Goal: Information Seeking & Learning: Learn about a topic

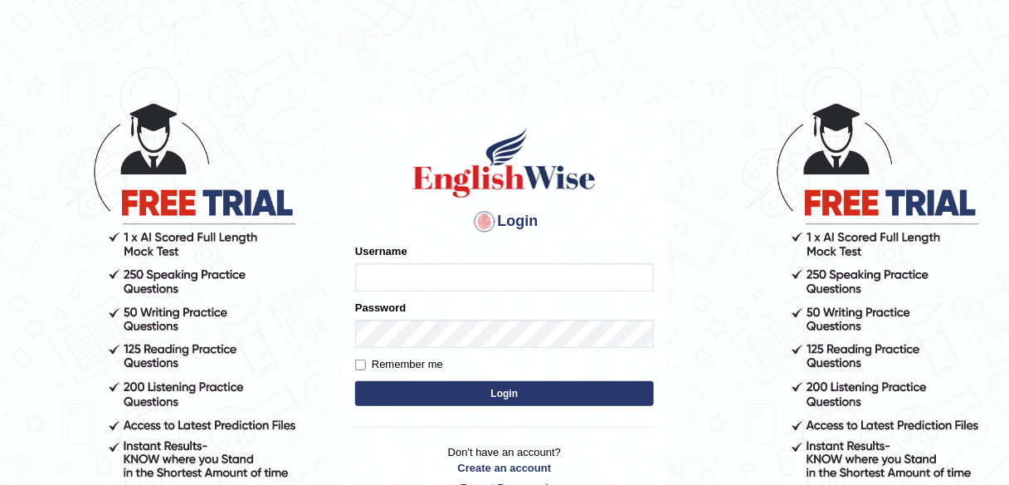
type input "alexa_"
click at [611, 387] on button "Login" at bounding box center [504, 393] width 299 height 25
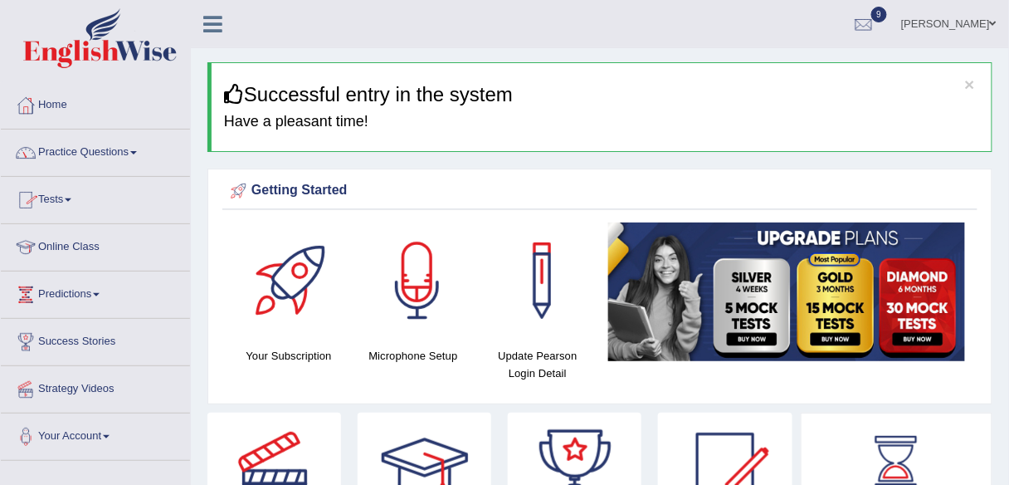
click at [100, 149] on link "Practice Questions" at bounding box center [95, 149] width 189 height 41
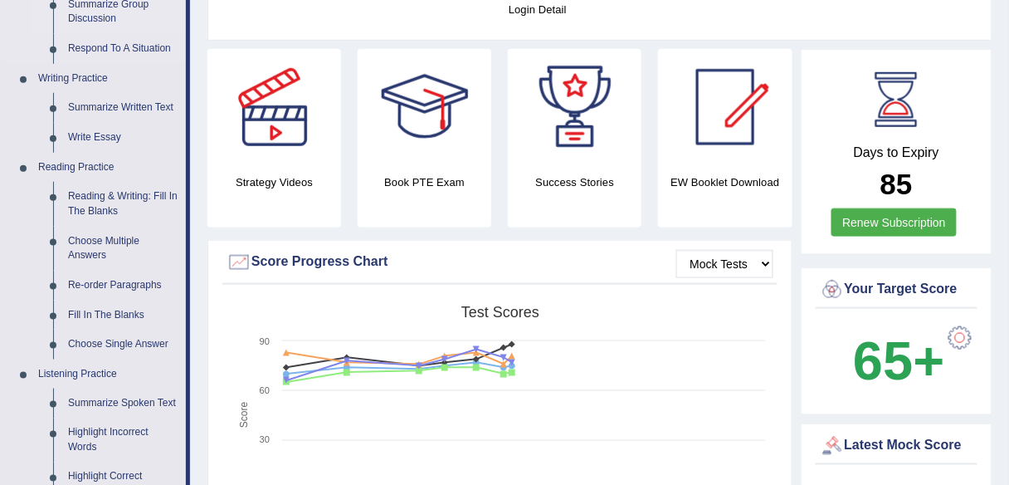
scroll to position [365, 0]
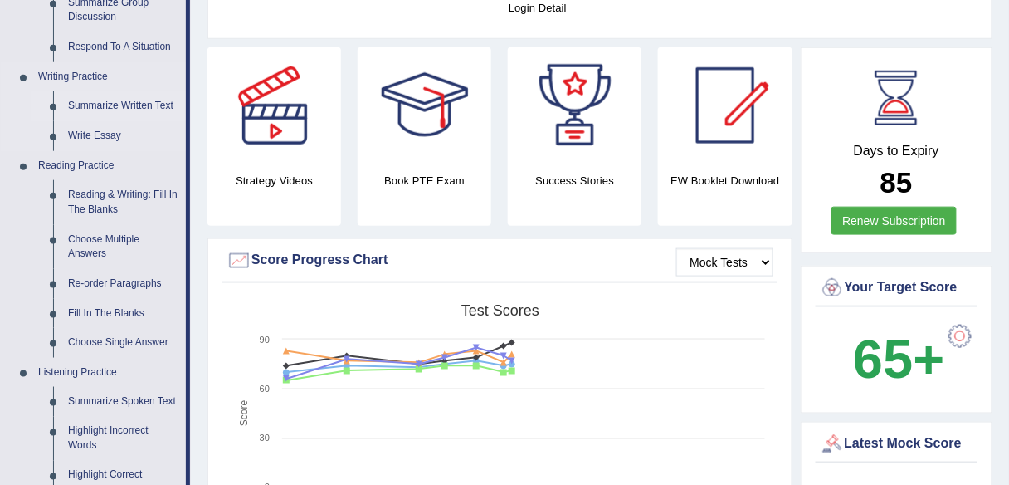
click at [152, 101] on link "Summarize Written Text" at bounding box center [123, 106] width 125 height 30
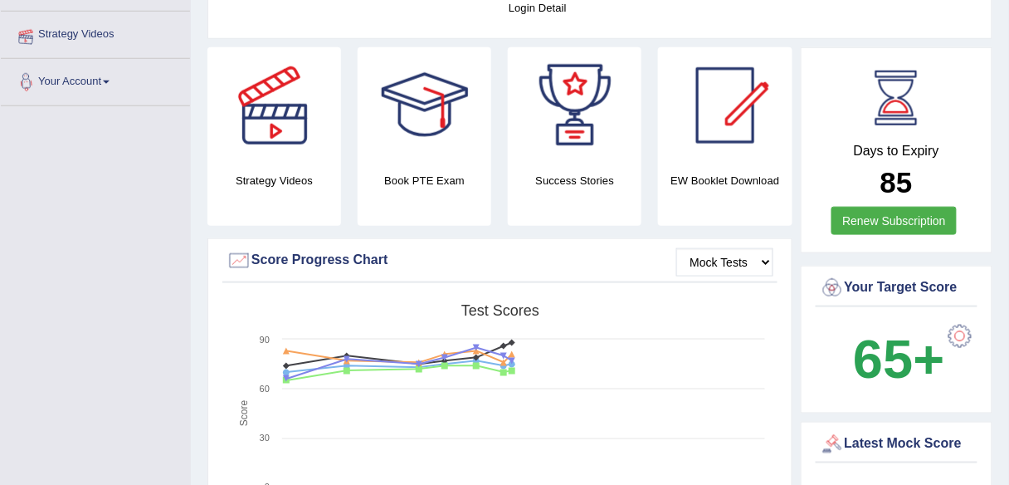
scroll to position [473, 0]
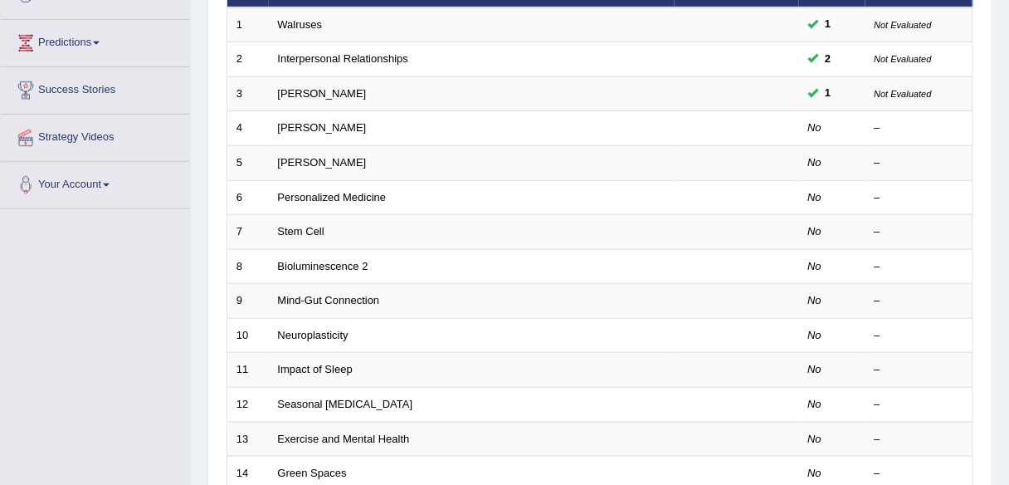
scroll to position [252, 0]
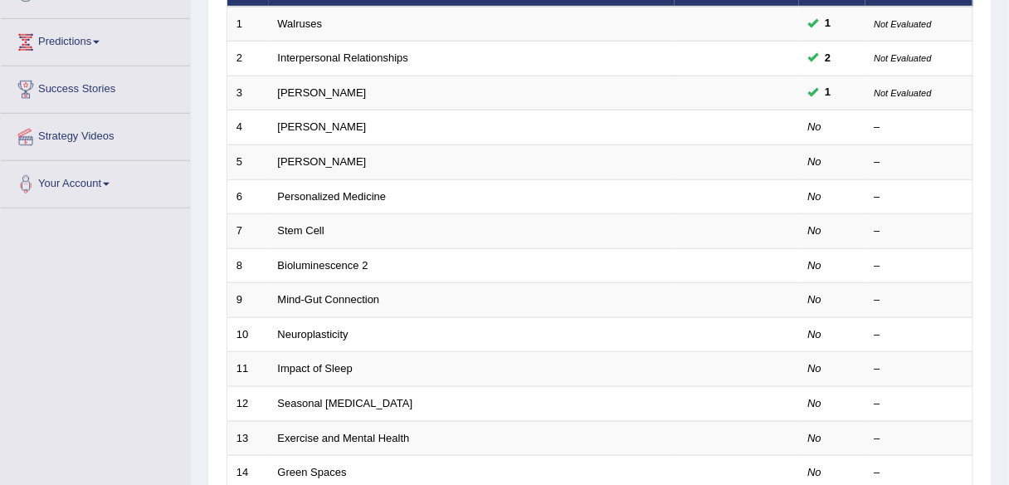
click at [51, 354] on div "Toggle navigation Home Practice Questions Speaking Practice Read Aloud Repeat S…" at bounding box center [504, 293] width 1009 height 1090
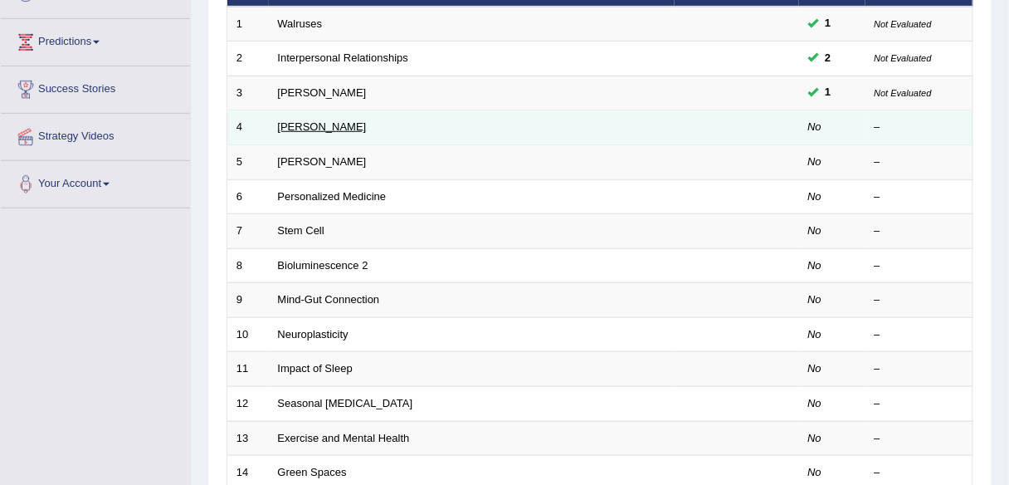
click at [304, 123] on link "[PERSON_NAME]" at bounding box center [322, 126] width 89 height 12
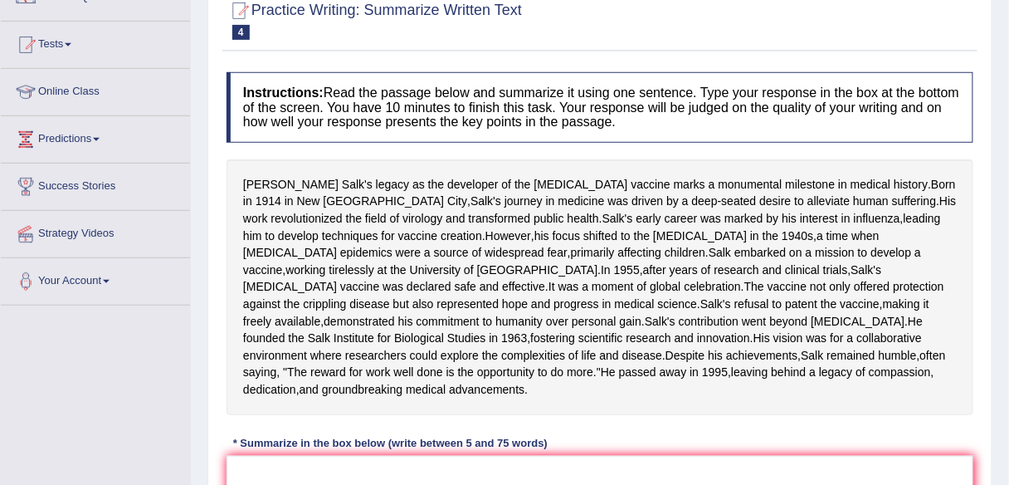
scroll to position [156, 0]
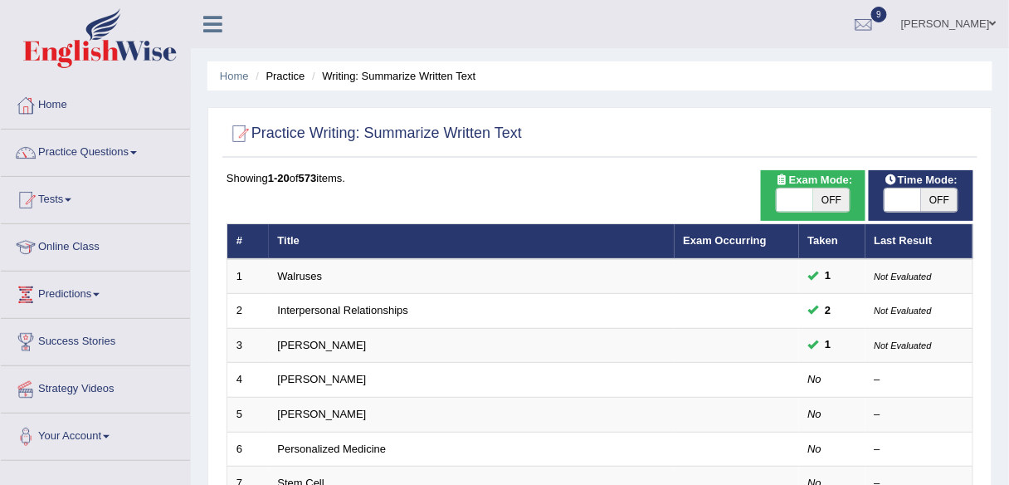
click at [834, 196] on span "OFF" at bounding box center [831, 199] width 37 height 23
checkbox input "true"
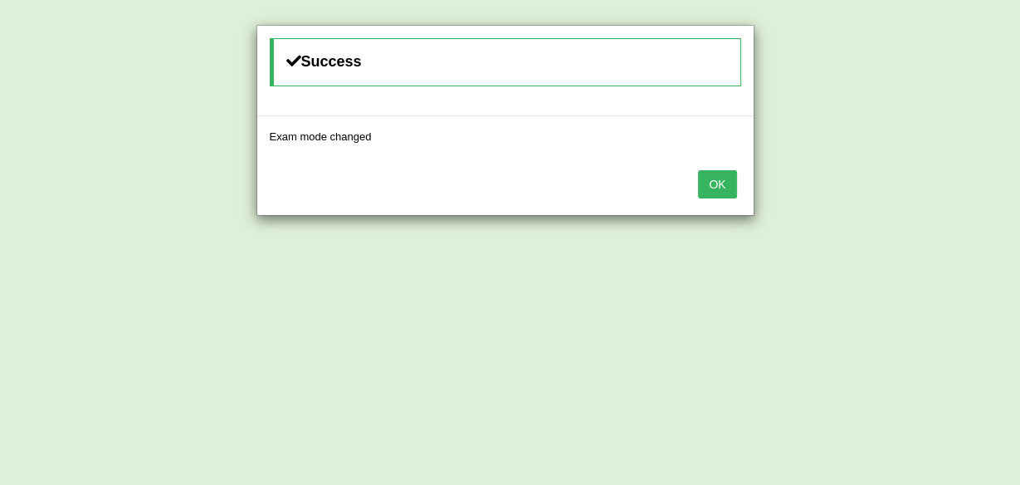
click at [719, 176] on button "OK" at bounding box center [717, 184] width 38 height 28
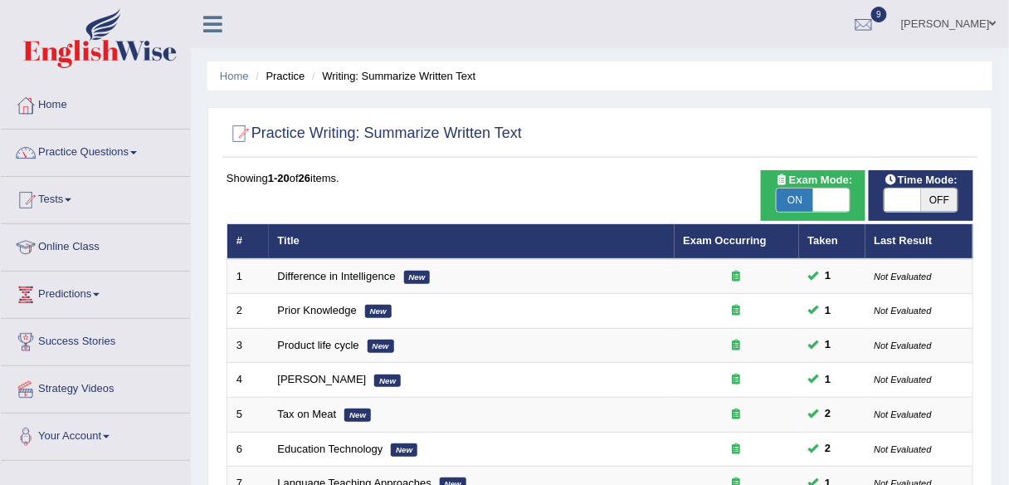
click at [932, 196] on span "OFF" at bounding box center [939, 199] width 37 height 23
checkbox input "true"
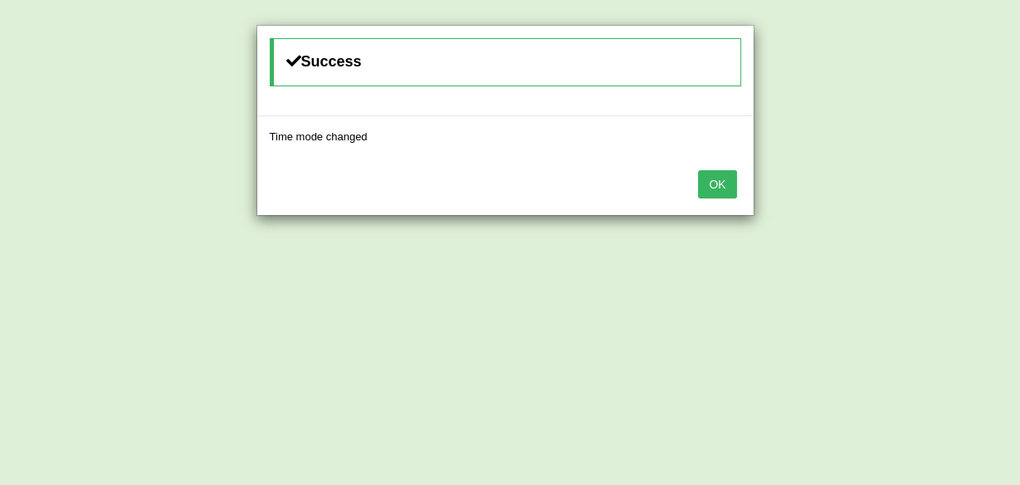
click at [723, 183] on button "OK" at bounding box center [717, 184] width 38 height 28
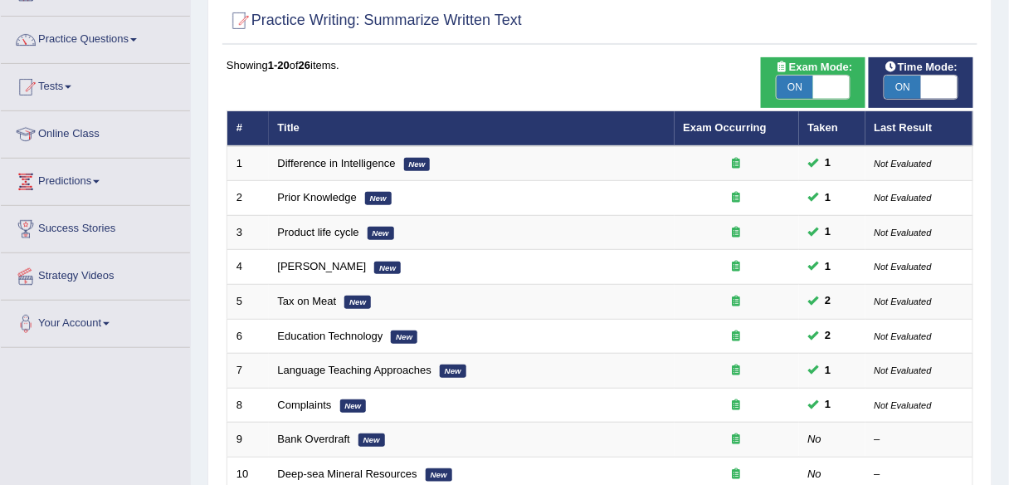
scroll to position [101, 0]
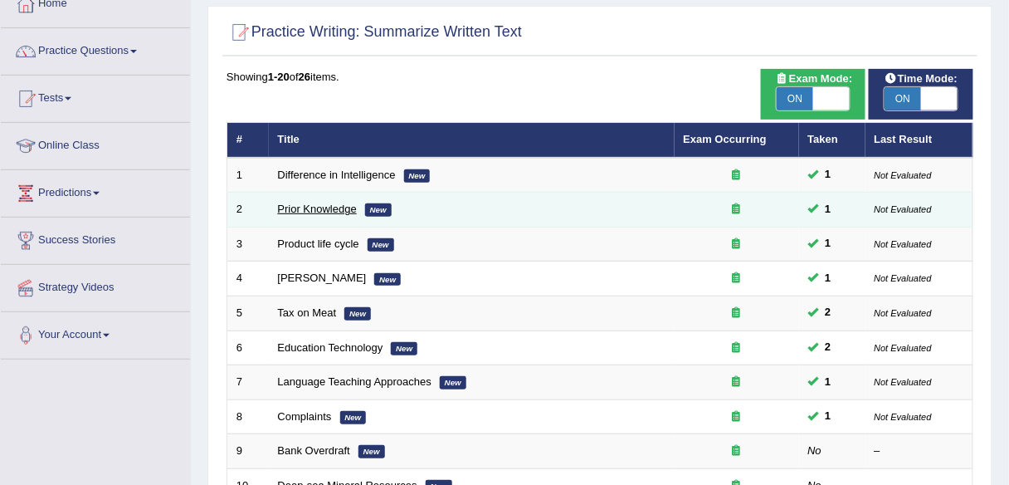
click at [319, 208] on link "Prior Knowledge" at bounding box center [317, 208] width 79 height 12
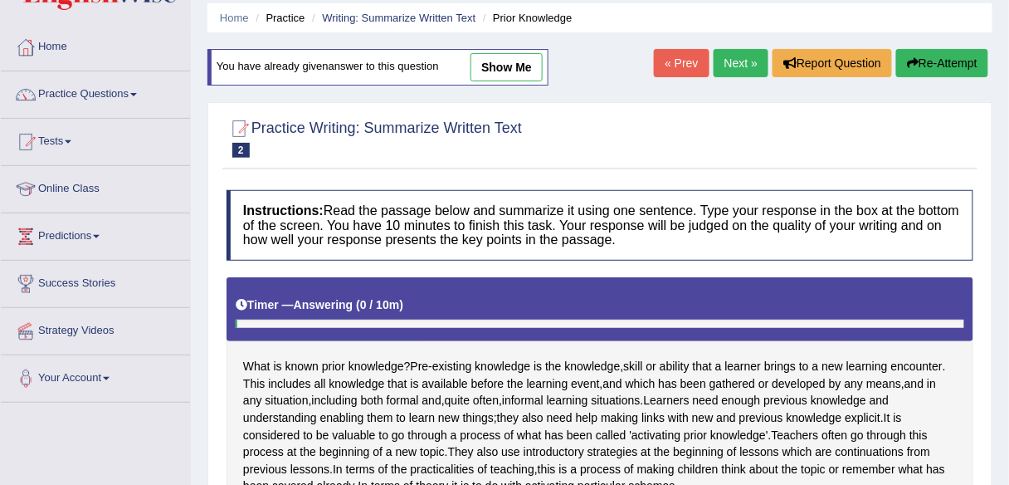
click at [510, 73] on link "show me" at bounding box center [506, 67] width 72 height 28
type textarea "Pre-existing knowledge is the knowledge, skill or ability that a learner brings…"
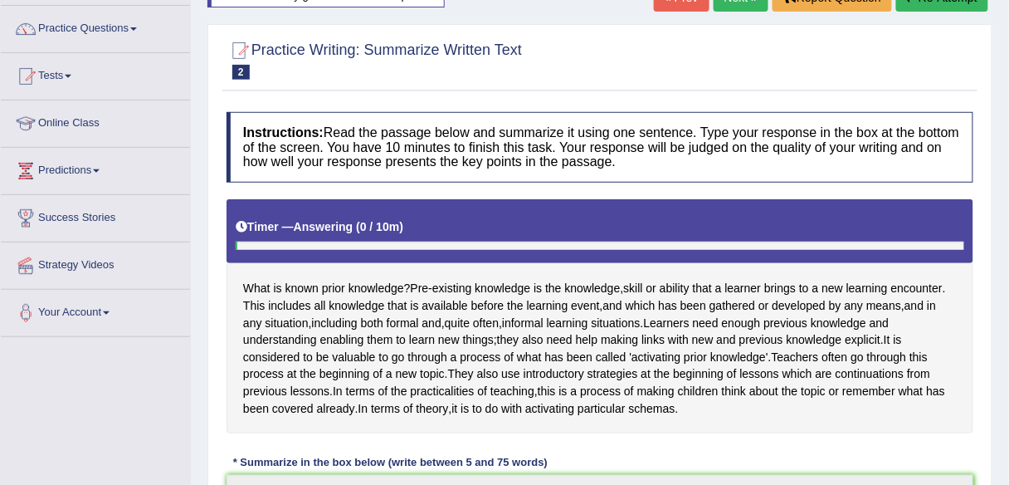
scroll to position [115, 0]
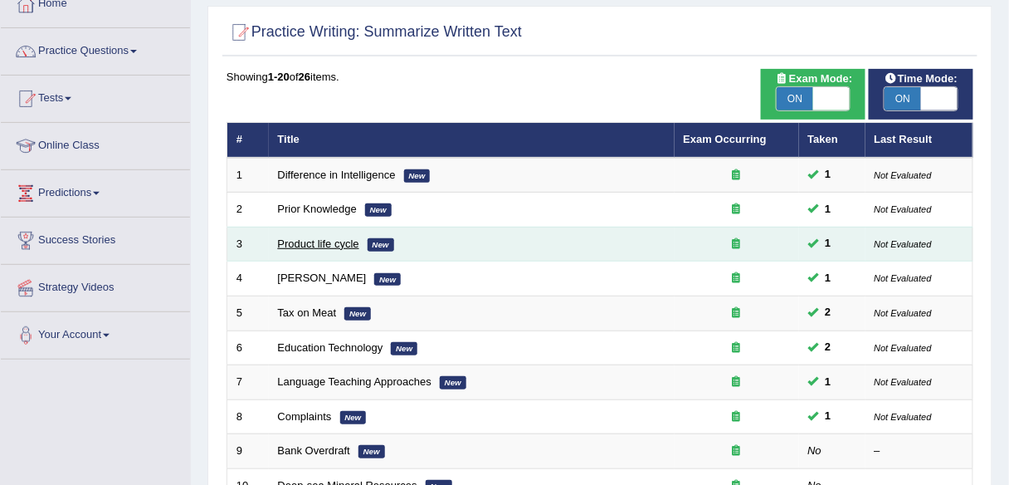
click at [317, 243] on link "Product life cycle" at bounding box center [318, 243] width 81 height 12
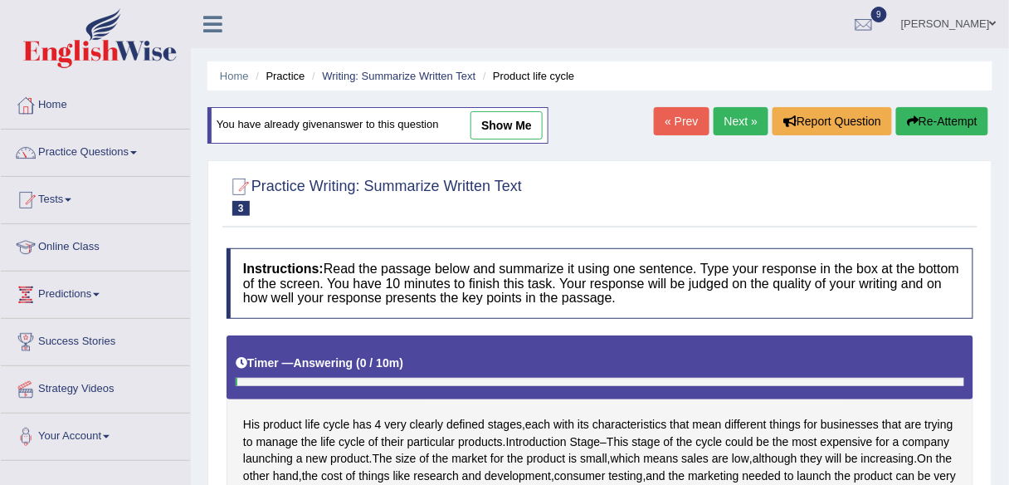
click at [521, 127] on link "show me" at bounding box center [506, 125] width 72 height 28
type textarea "Introduction Stage - this stage of the cycle could be the most expensive for a …"
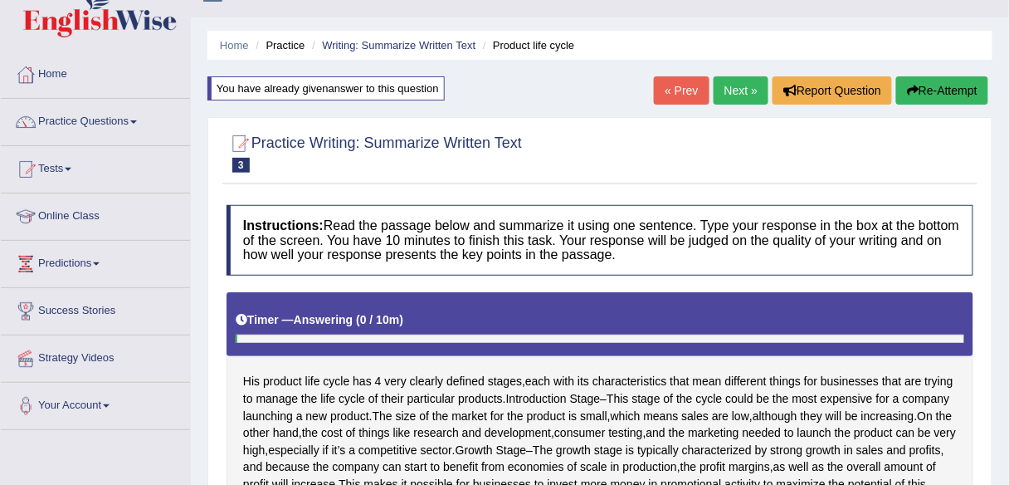
scroll to position [12, 0]
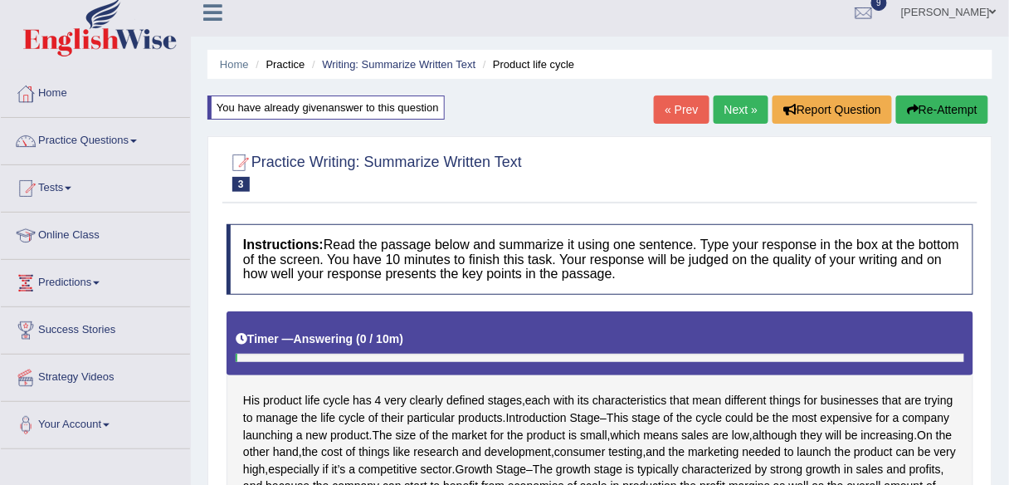
click at [951, 100] on button "Re-Attempt" at bounding box center [942, 109] width 92 height 28
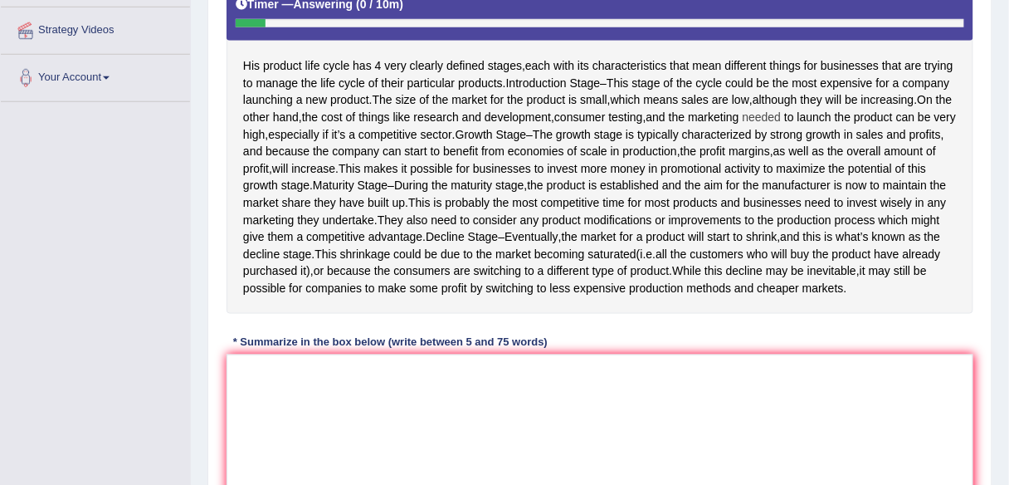
scroll to position [363, 0]
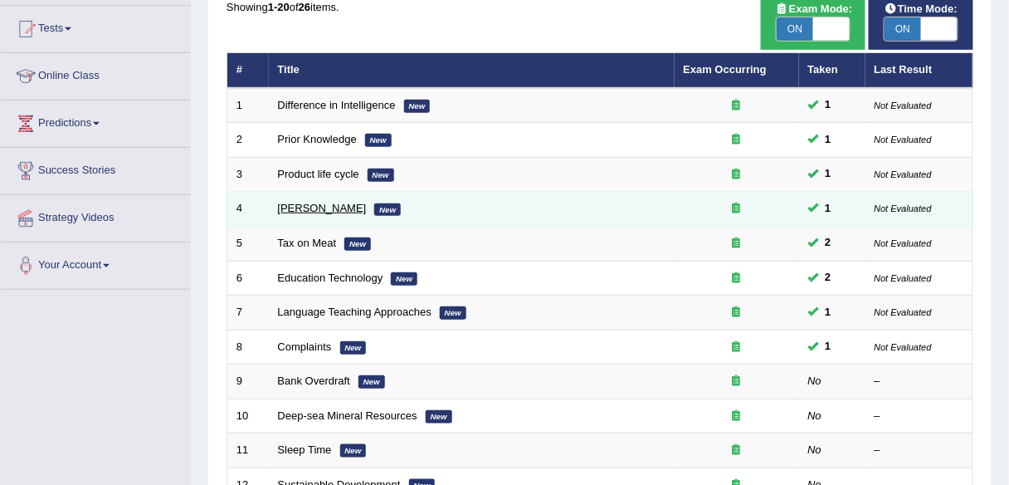
click at [295, 207] on link "Bertrand Russell" at bounding box center [322, 208] width 89 height 12
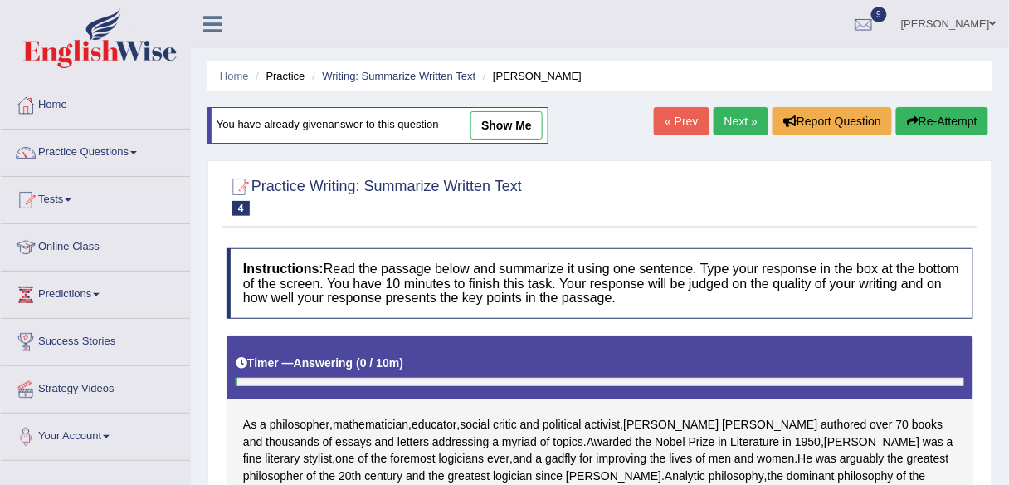
click at [495, 134] on link "show me" at bounding box center [506, 125] width 72 height 28
type textarea "Awarded the Nobel Price in Literature in [DATE], [PERSON_NAME] was a fine liter…"
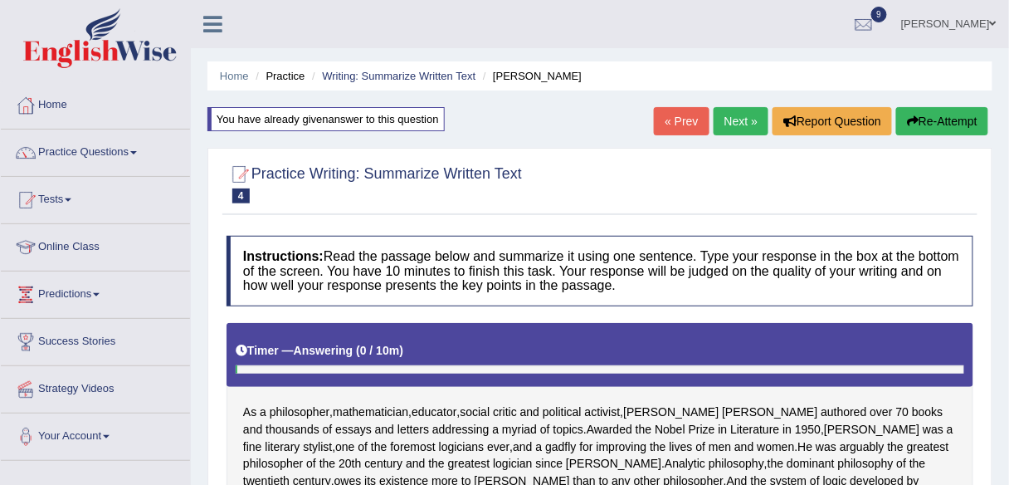
click at [908, 120] on icon "button" at bounding box center [913, 121] width 12 height 12
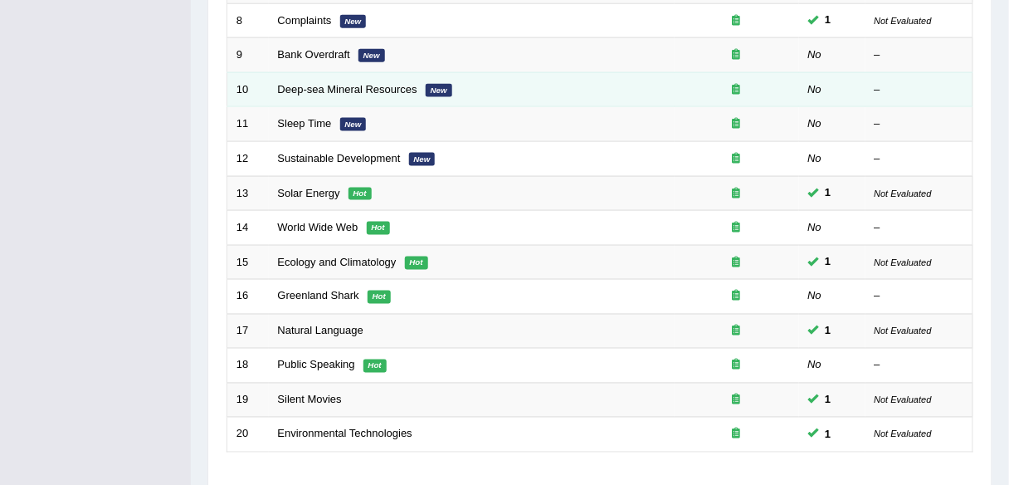
scroll to position [498, 0]
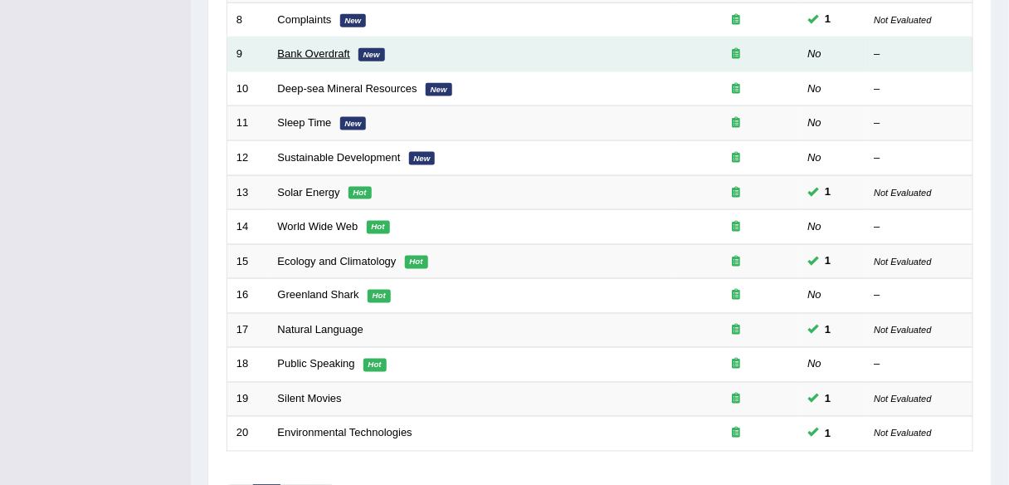
click at [309, 48] on link "Bank Overdraft" at bounding box center [314, 53] width 72 height 12
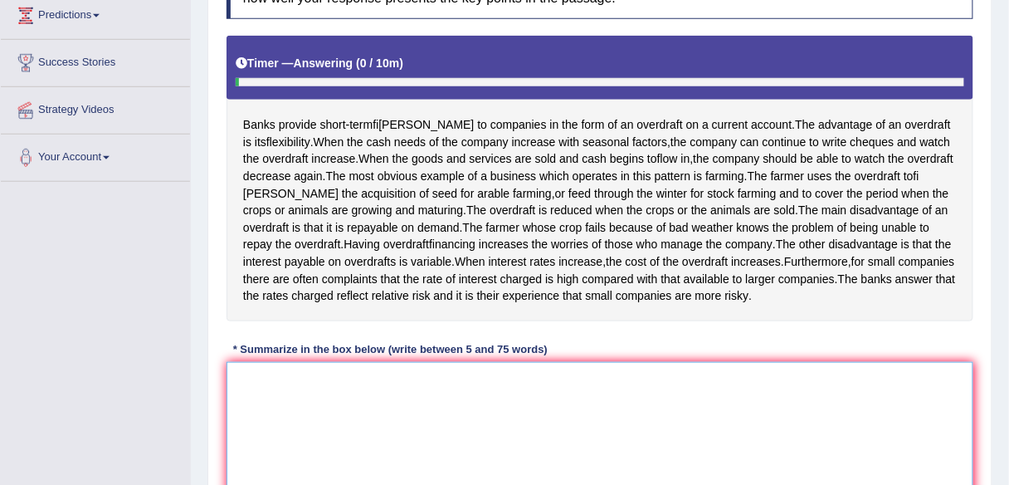
click at [299, 449] on textarea at bounding box center [600, 442] width 747 height 161
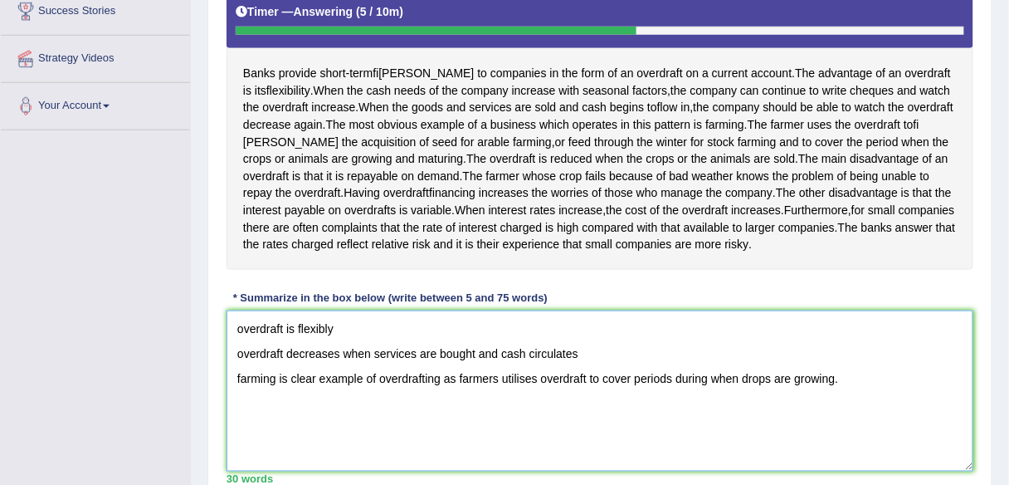
scroll to position [331, 0]
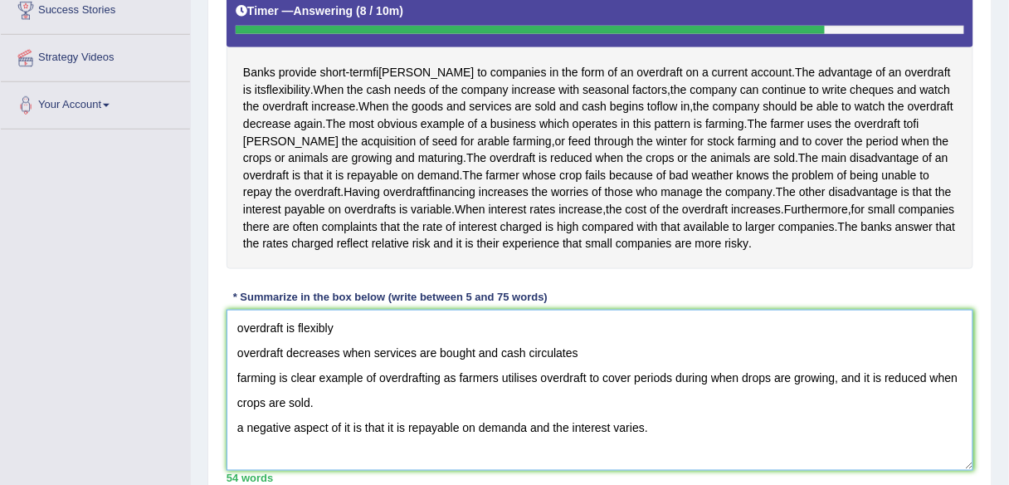
click at [371, 344] on textarea "overdraft is flexibly overdraft decreases when services are bought and cash cir…" at bounding box center [600, 389] width 747 height 161
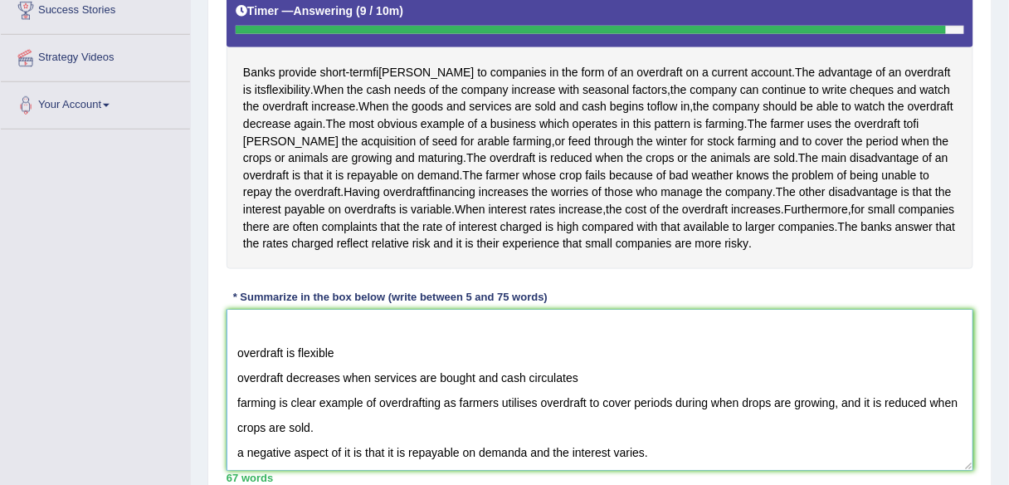
scroll to position [0, 0]
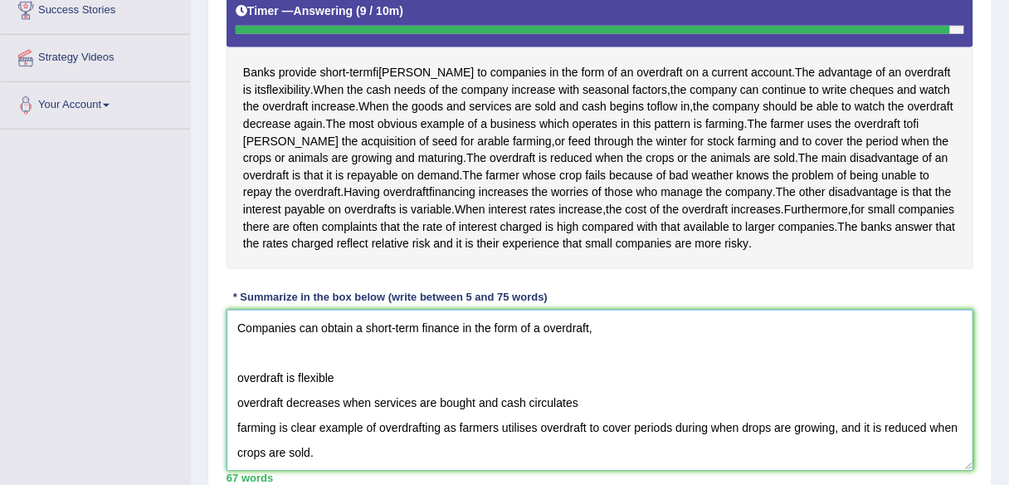
drag, startPoint x: 239, startPoint y: 343, endPoint x: 441, endPoint y: 471, distance: 238.7
click at [441, 470] on textarea "Companies can obtain a short-term finance in the form of a overdraft, overdraft…" at bounding box center [600, 389] width 747 height 161
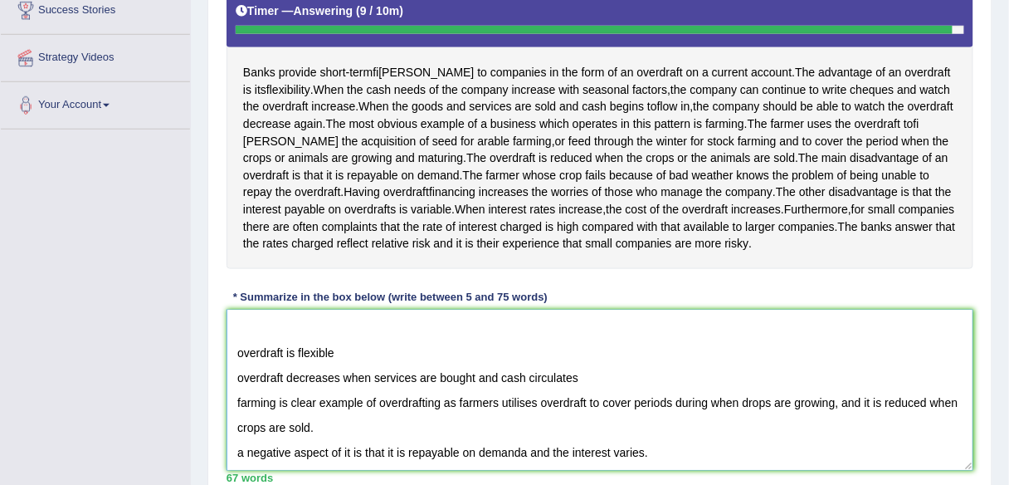
click at [655, 470] on textarea "Companies can obtain a short-term finance in the form of a overdraft, overdraft…" at bounding box center [600, 389] width 747 height 161
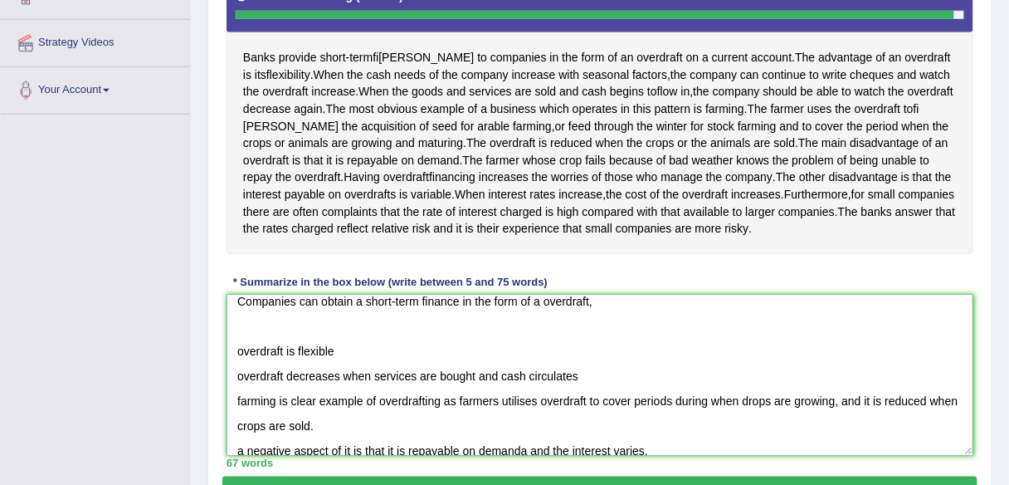
scroll to position [0, 0]
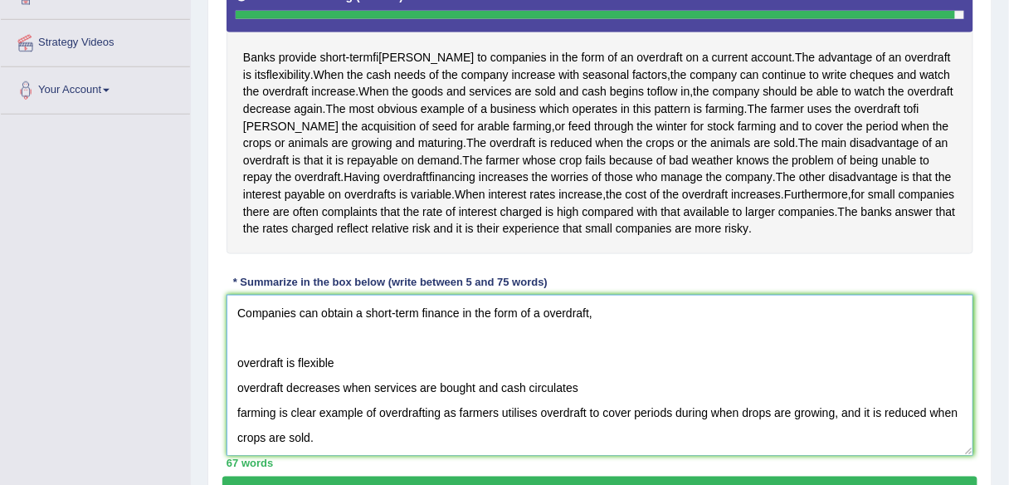
drag, startPoint x: 655, startPoint y: 474, endPoint x: 241, endPoint y: 317, distance: 442.7
click at [241, 317] on textarea "Companies can obtain a short-term finance in the form of a overdraft, overdraft…" at bounding box center [600, 375] width 747 height 161
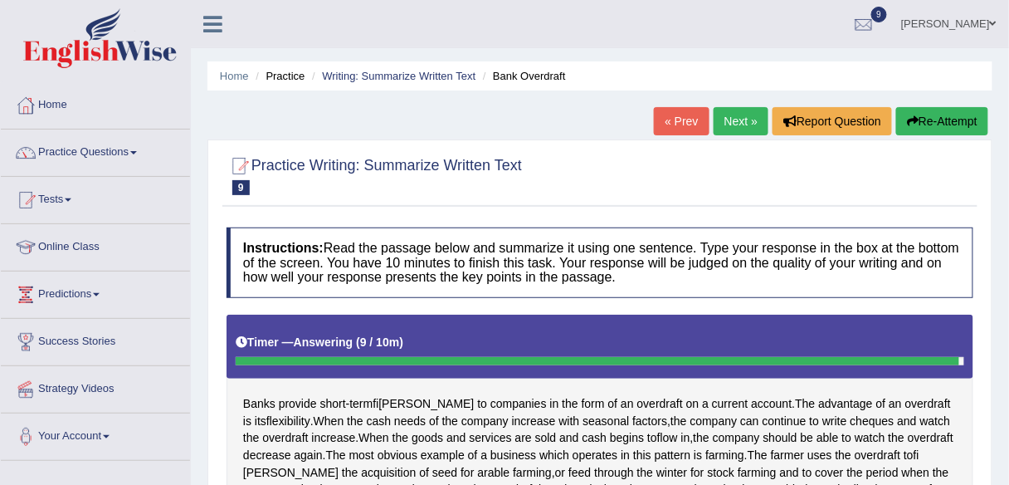
type textarea "Companies can obtain a short-term finance in the form of a overdraft, overdraft…"
click at [941, 124] on button "Re-Attempt" at bounding box center [942, 121] width 92 height 28
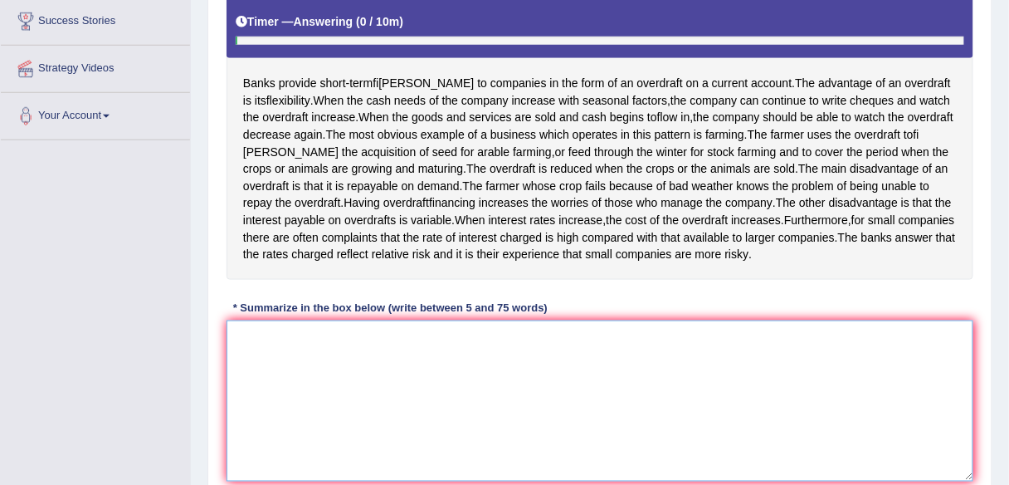
click at [426, 357] on textarea at bounding box center [600, 400] width 747 height 161
paste textarea "Companies can obtain a short-term finance in the form of a overdraft, overdraft…"
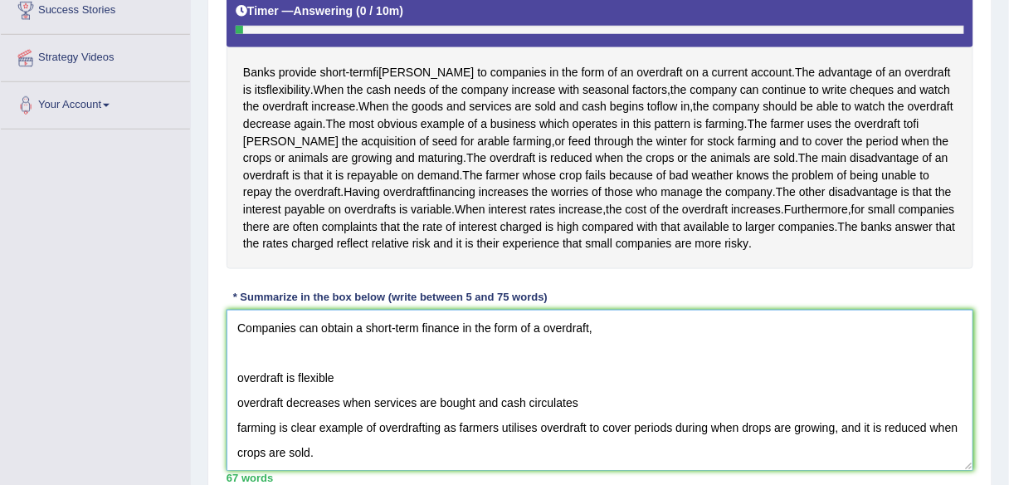
click at [617, 343] on textarea "Companies can obtain a short-term finance in the form of a overdraft, overdraft…" at bounding box center [600, 389] width 747 height 161
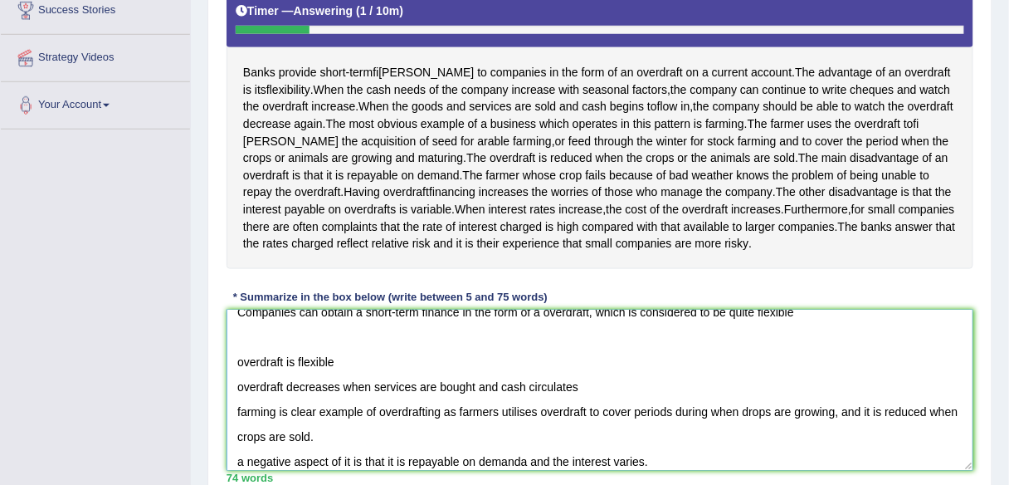
scroll to position [25, 0]
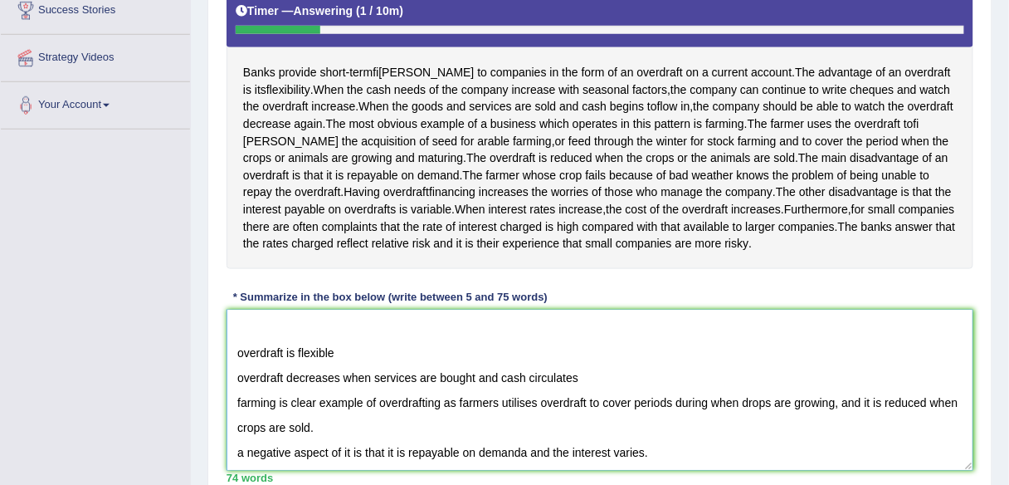
drag, startPoint x: 371, startPoint y: 363, endPoint x: 218, endPoint y: 371, distance: 152.8
click at [218, 371] on div "Practice Writing: Summarize Written Text 9 Bank Overdraft Instructions: Read th…" at bounding box center [599, 172] width 785 height 728
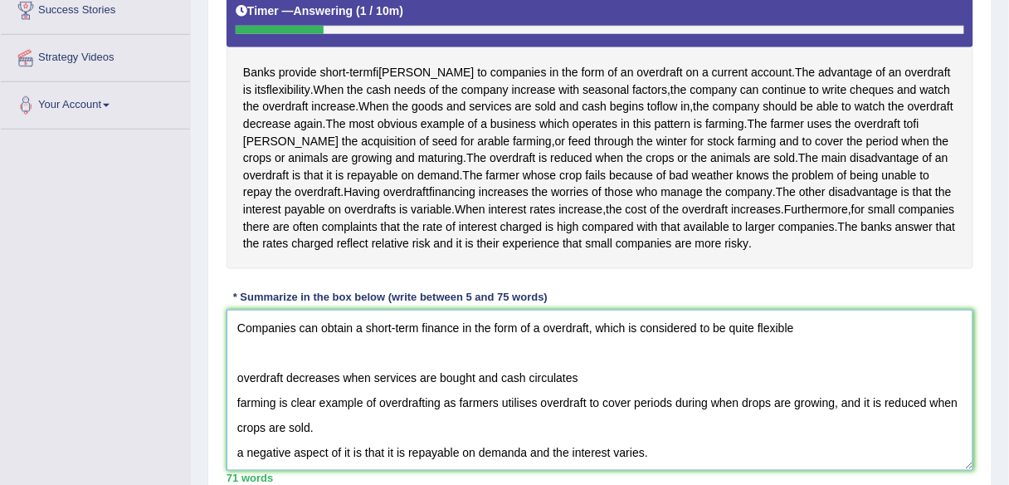
scroll to position [0, 0]
click at [826, 340] on textarea "Companies can obtain a short-term finance in the form of a overdraft, which is …" at bounding box center [600, 389] width 747 height 161
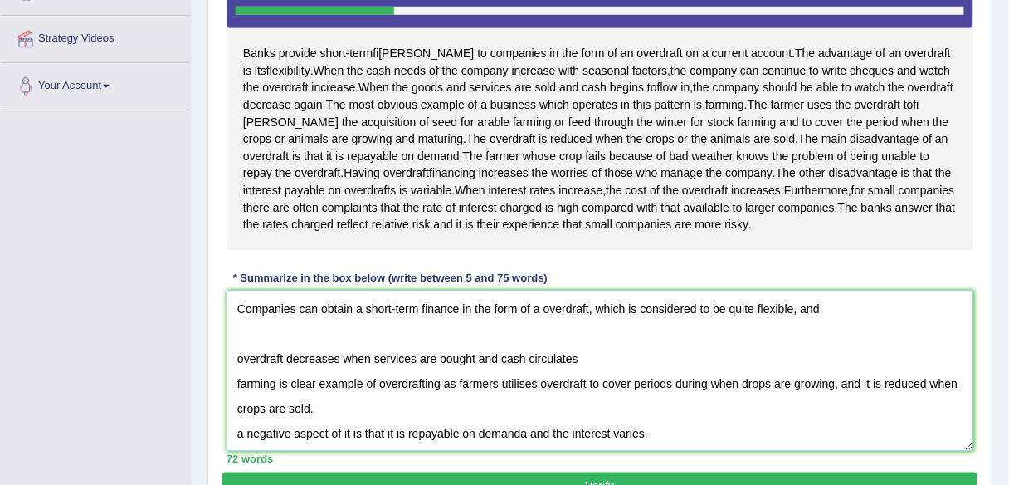
scroll to position [351, 0]
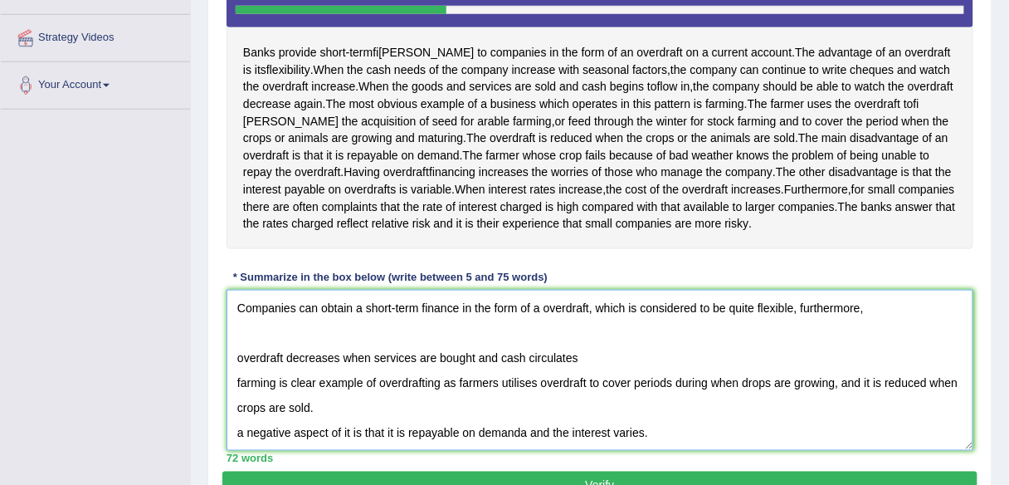
click at [234, 370] on textarea "Companies can obtain a short-term finance in the form of a overdraft, which is …" at bounding box center [600, 370] width 747 height 161
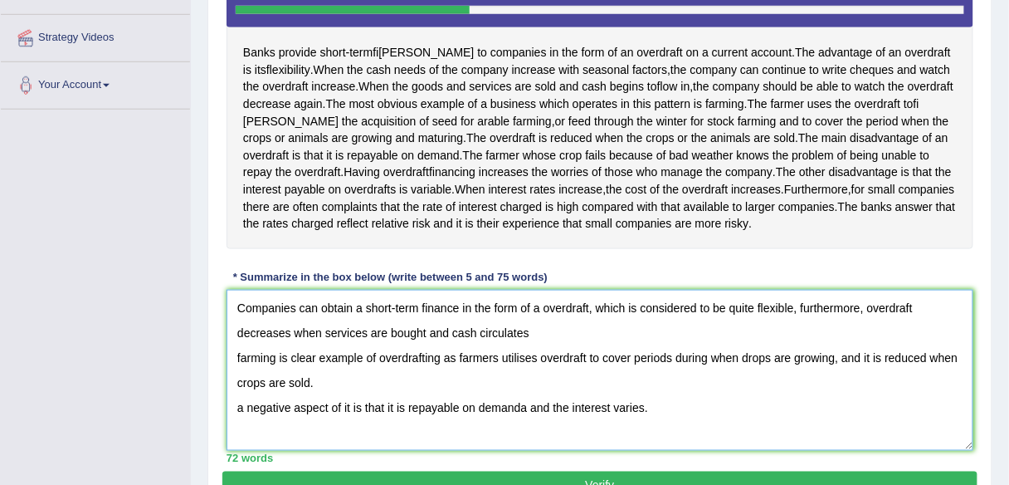
click at [533, 349] on textarea "Companies can obtain a short-term finance in the form of a overdraft, which is …" at bounding box center [600, 370] width 747 height 161
click at [568, 344] on textarea "Companies can obtain a short-term finance in the form of a overdraft, which is …" at bounding box center [600, 370] width 747 height 161
click at [236, 372] on textarea "Companies can obtain a short-term finance in the form of a overdraft, which is …" at bounding box center [600, 370] width 747 height 161
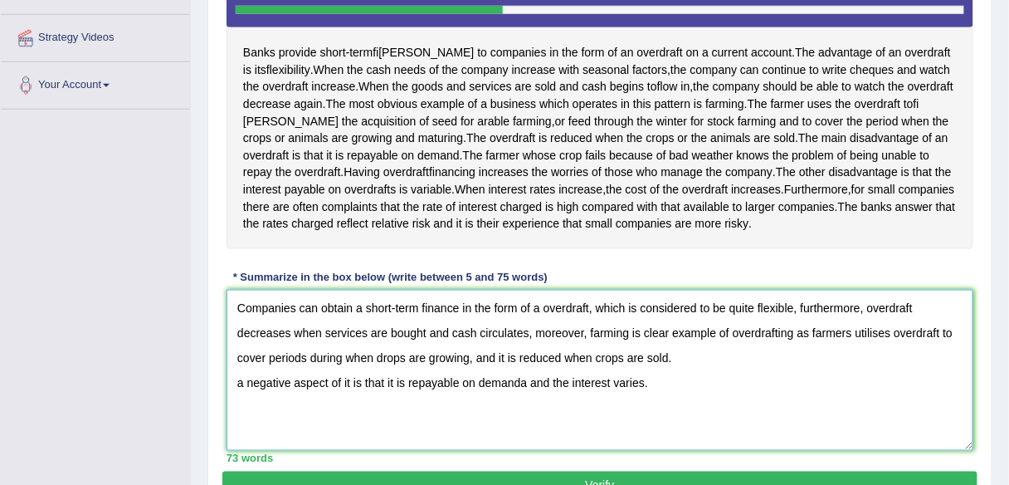
click at [504, 372] on textarea "Companies can obtain a short-term finance in the form of a overdraft, which is …" at bounding box center [600, 370] width 747 height 161
click at [513, 378] on textarea "Companies can obtain a short-term finance in the form of a overdraft, which is …" at bounding box center [600, 370] width 747 height 161
click at [785, 290] on div "Instructions: Read the passage below and summarize it using one sentence. Type …" at bounding box center [599, 169] width 755 height 603
click at [532, 370] on textarea "Companies can obtain a short-term finance in the form of a overdraft, which is …" at bounding box center [600, 370] width 747 height 161
click at [524, 368] on textarea "Companies can obtain a short-term finance in the form of a overdraft, which is …" at bounding box center [600, 370] width 747 height 161
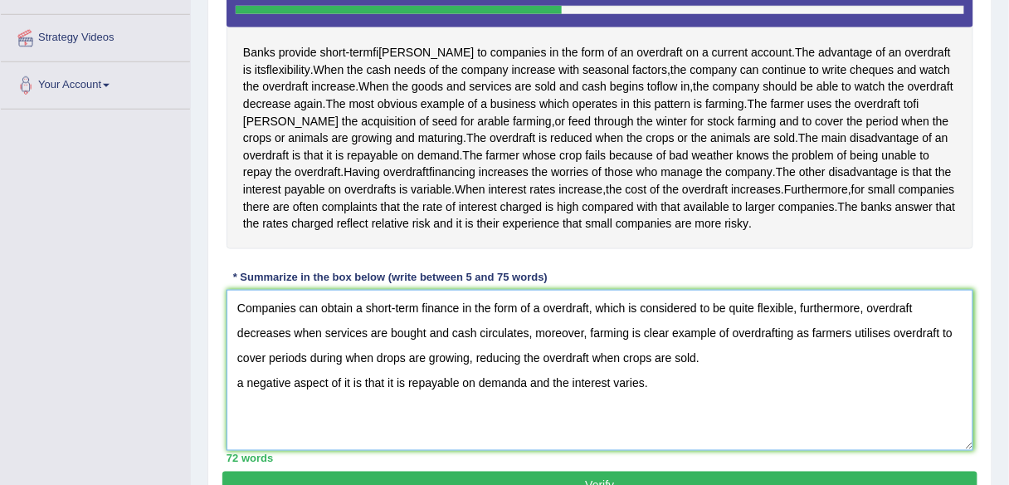
click at [718, 373] on textarea "Companies can obtain a short-term finance in the form of a overdraft, which is …" at bounding box center [600, 370] width 747 height 161
click at [231, 395] on textarea "Companies can obtain a short-term finance in the form of a overdraft, which is …" at bounding box center [600, 370] width 747 height 161
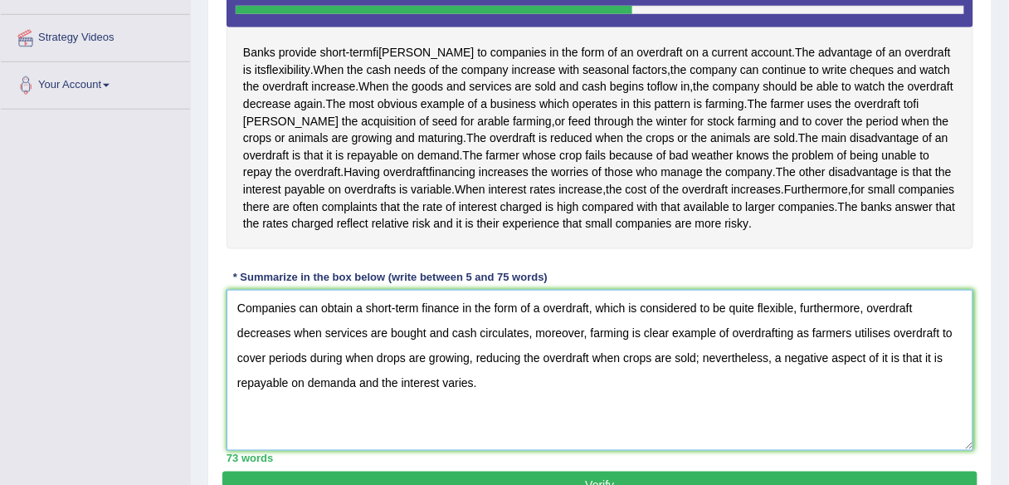
click at [438, 398] on textarea "Companies can obtain a short-term finance in the form of a overdraft, which is …" at bounding box center [600, 370] width 747 height 161
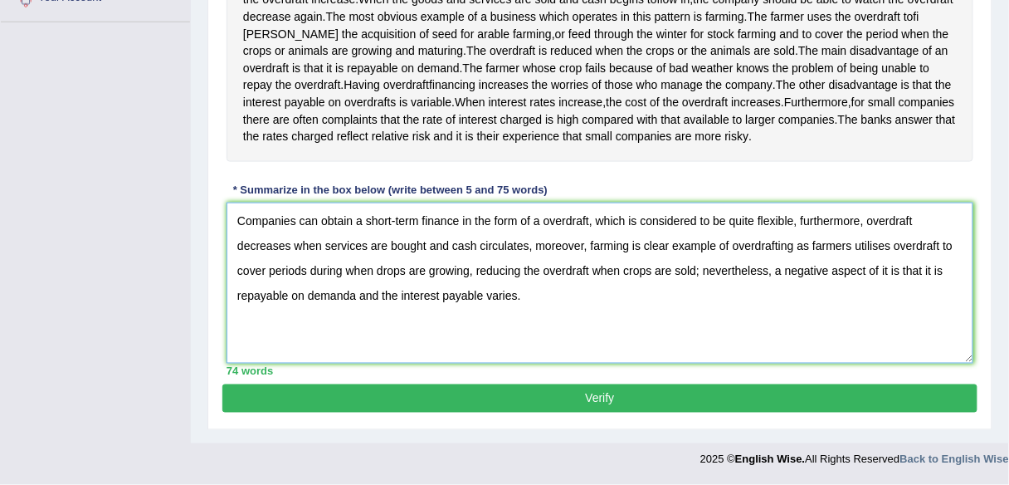
type textarea "Companies can obtain a short-term finance in the form of a overdraft, which is …"
click at [568, 395] on button "Verify" at bounding box center [599, 398] width 755 height 28
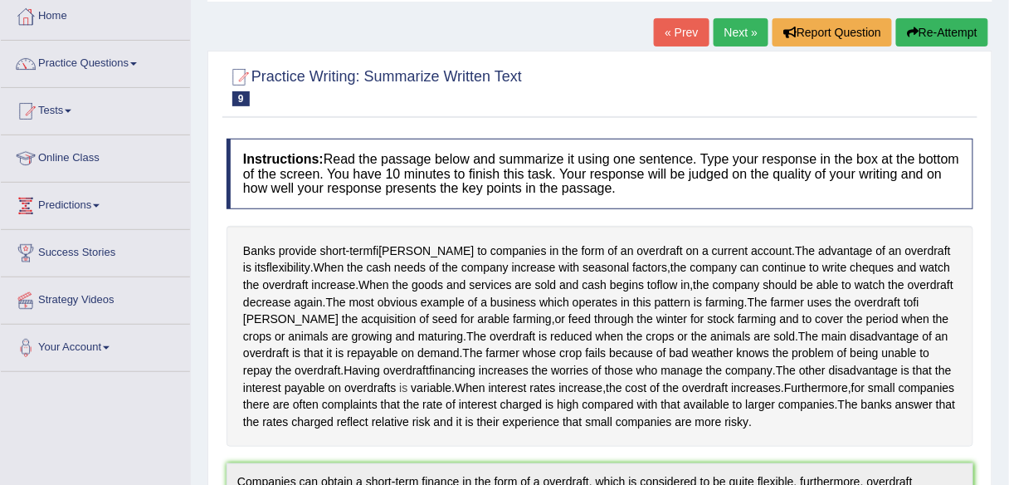
scroll to position [0, 0]
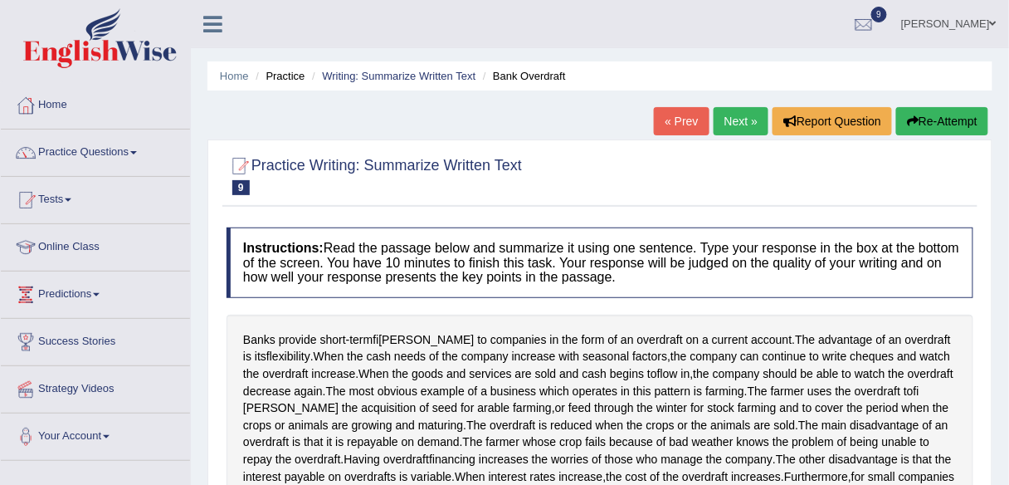
click at [941, 120] on button "Re-Attempt" at bounding box center [942, 121] width 92 height 28
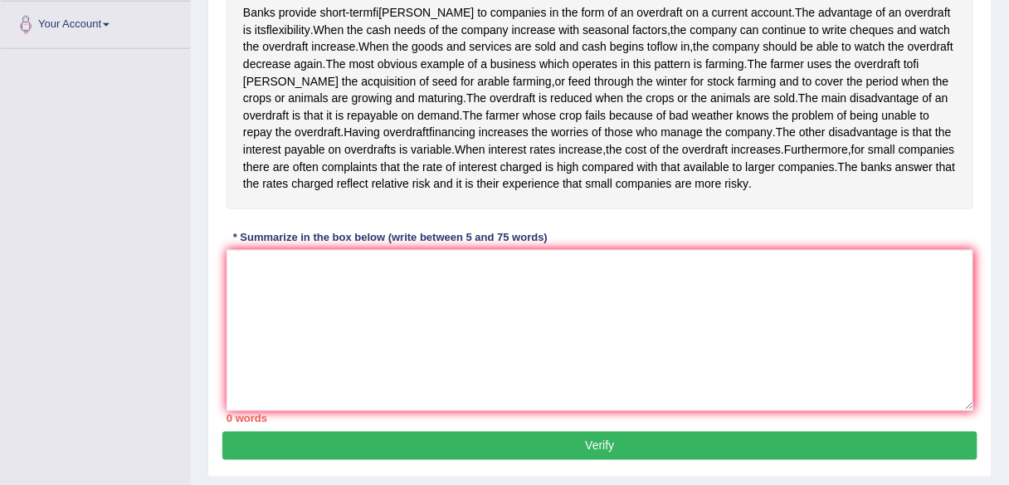
scroll to position [412, 0]
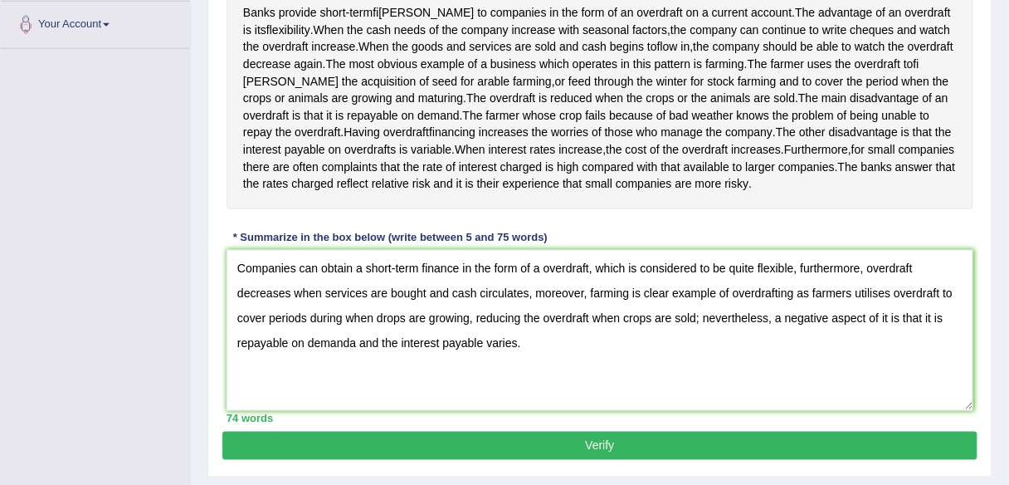
click at [539, 283] on textarea "Companies can obtain a short-term finance in the form of a overdraft, which is …" at bounding box center [600, 330] width 747 height 161
click at [793, 307] on textarea "Companies can obtain a short-term finance in the form of an overdraft, which is…" at bounding box center [600, 330] width 747 height 161
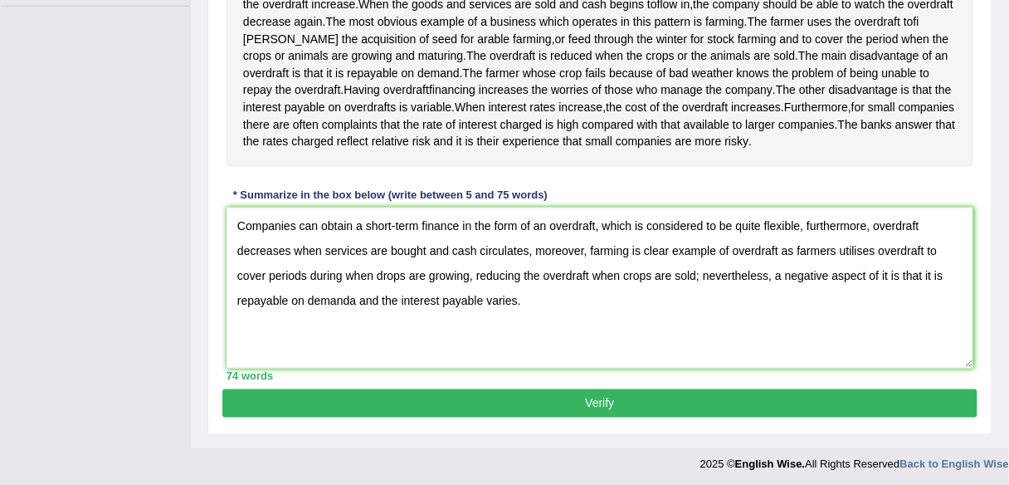
scroll to position [455, 0]
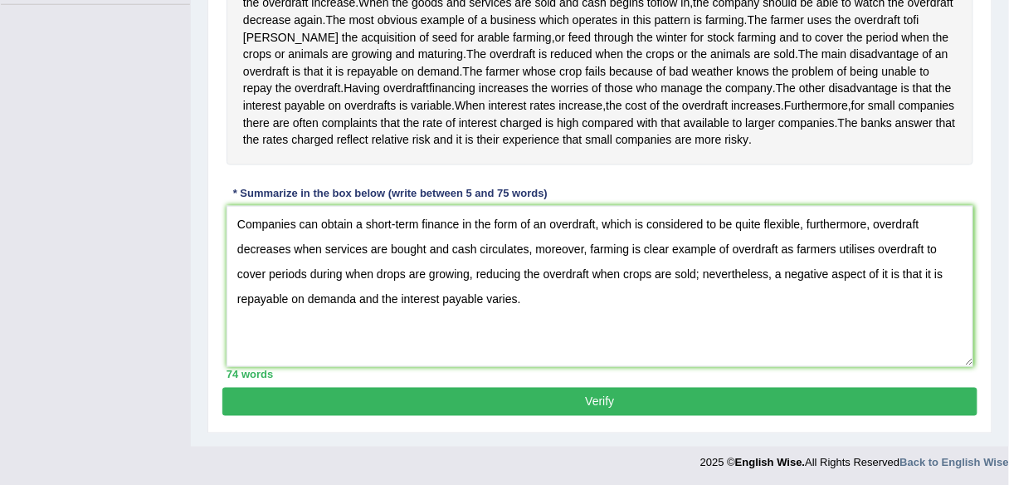
type textarea "Companies can obtain a short-term finance in the form of an overdraft, which is…"
click at [640, 431] on div "Practice Writing: Summarize Written Text 9 Bank Overdraft Instructions: Read th…" at bounding box center [599, 69] width 785 height 728
click at [638, 416] on button "Verify" at bounding box center [599, 401] width 755 height 28
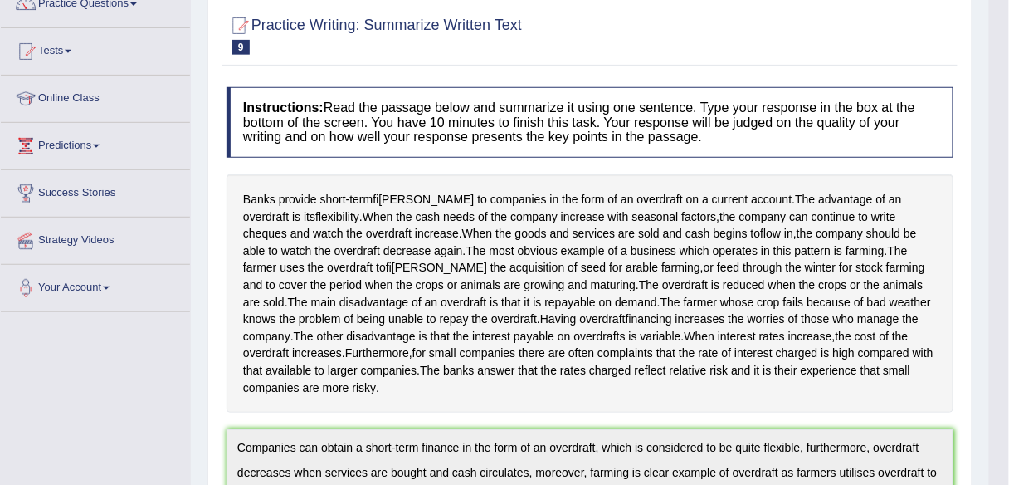
scroll to position [0, 0]
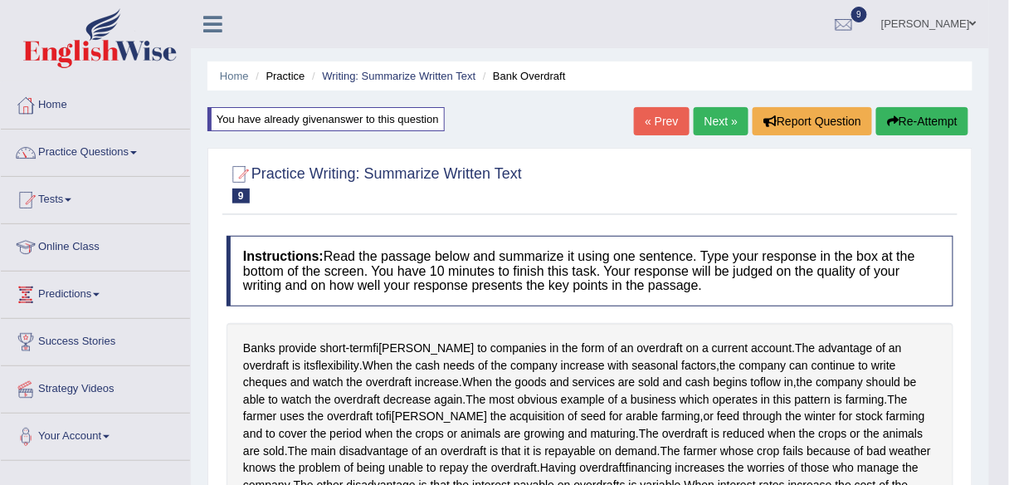
click at [933, 125] on button "Re-Attempt" at bounding box center [922, 121] width 92 height 28
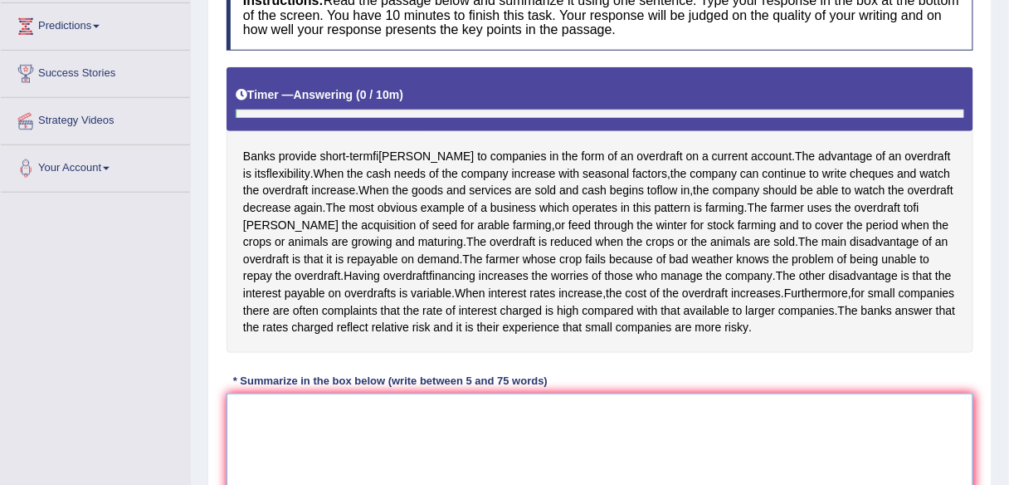
click at [524, 432] on textarea at bounding box center [600, 473] width 747 height 161
paste textarea "Companies can obtain a short-term finance in the form of an overdraft, which is…"
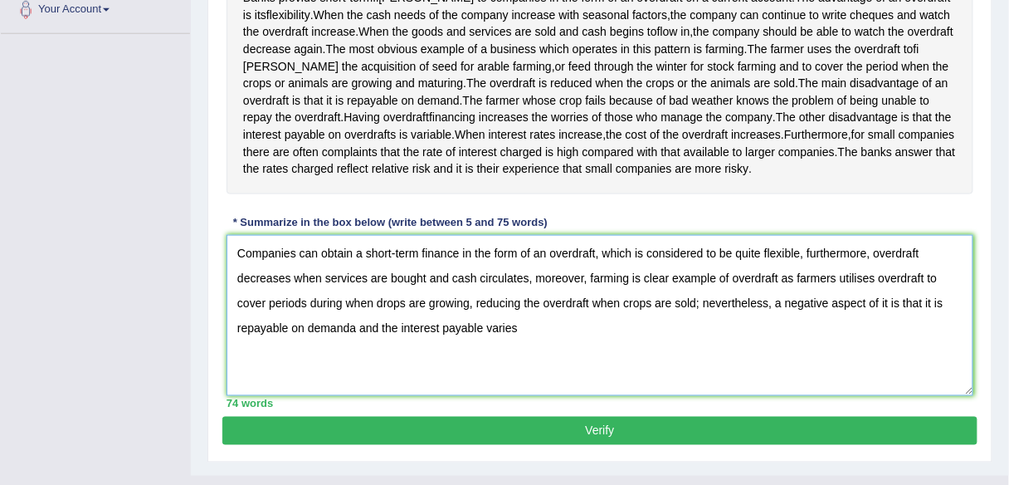
scroll to position [427, 0]
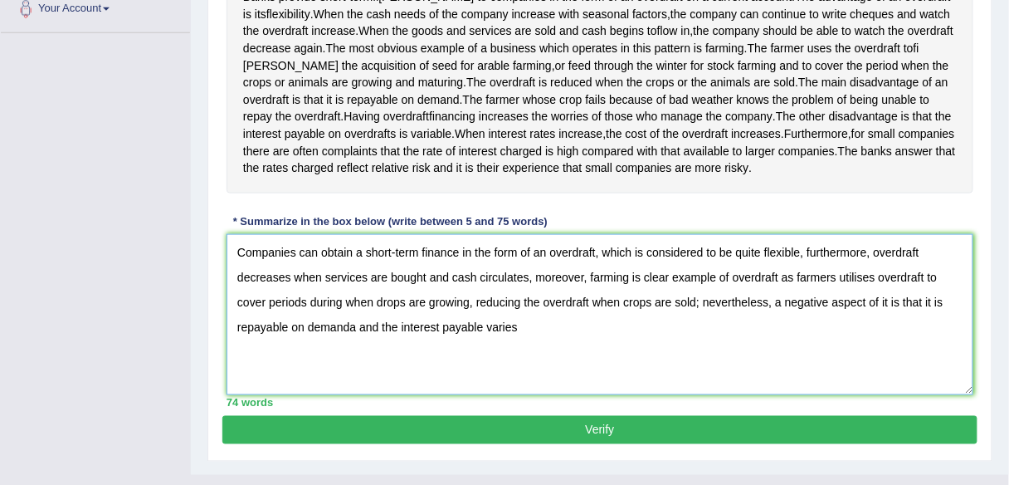
click at [357, 343] on textarea "Companies can obtain a short-term finance in the form of an overdraft, which is…" at bounding box center [600, 314] width 747 height 161
click at [543, 343] on textarea "Companies can obtain a short-term finance in the form of an overdraft, which is…" at bounding box center [600, 314] width 747 height 161
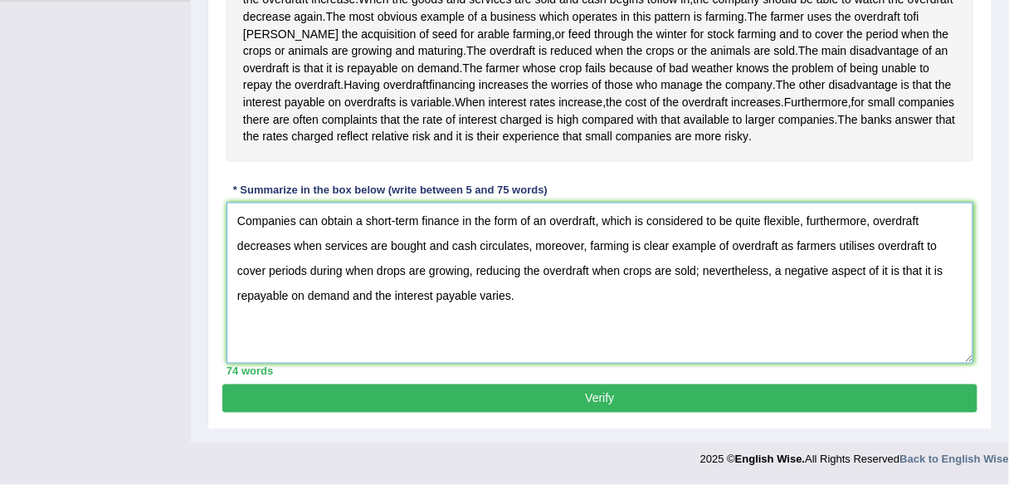
type textarea "Companies can obtain a short-term finance in the form of an overdraft, which is…"
click at [607, 402] on button "Verify" at bounding box center [599, 398] width 755 height 28
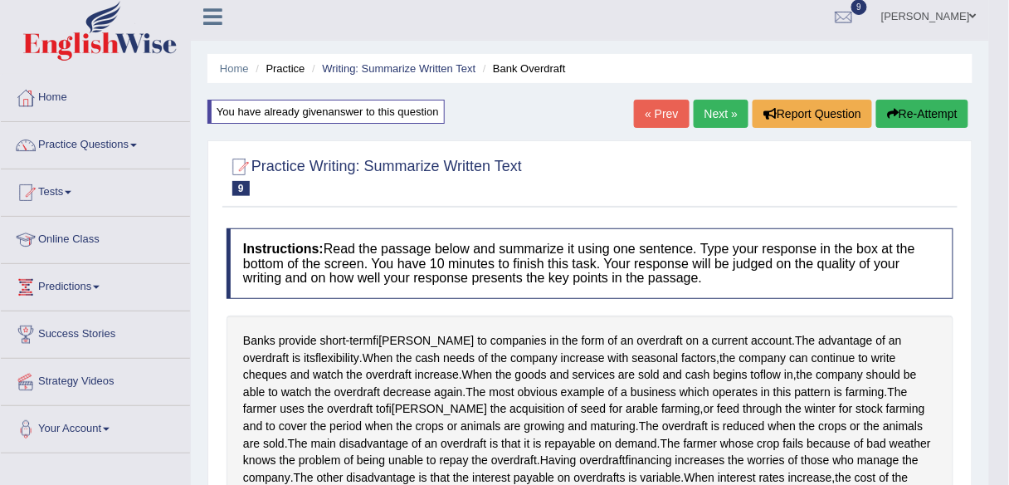
scroll to position [0, 0]
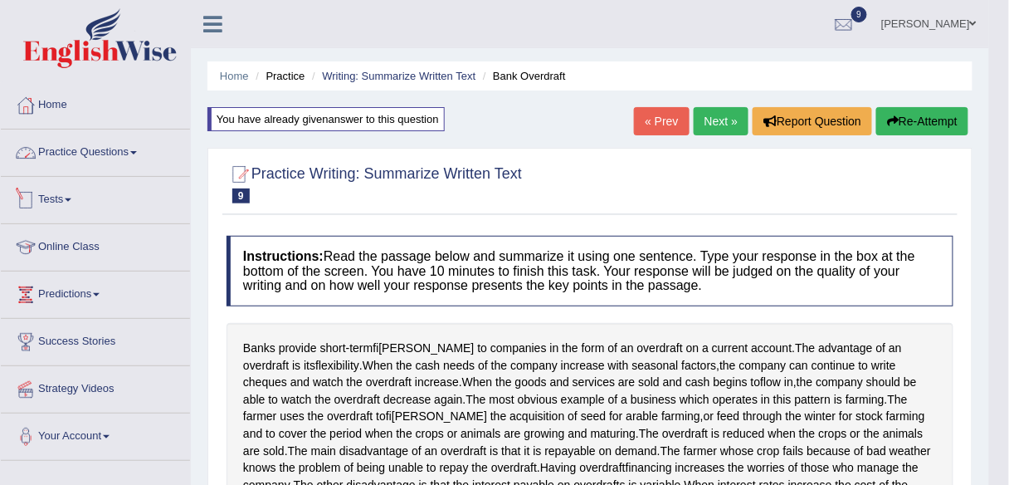
click at [85, 148] on link "Practice Questions" at bounding box center [95, 149] width 189 height 41
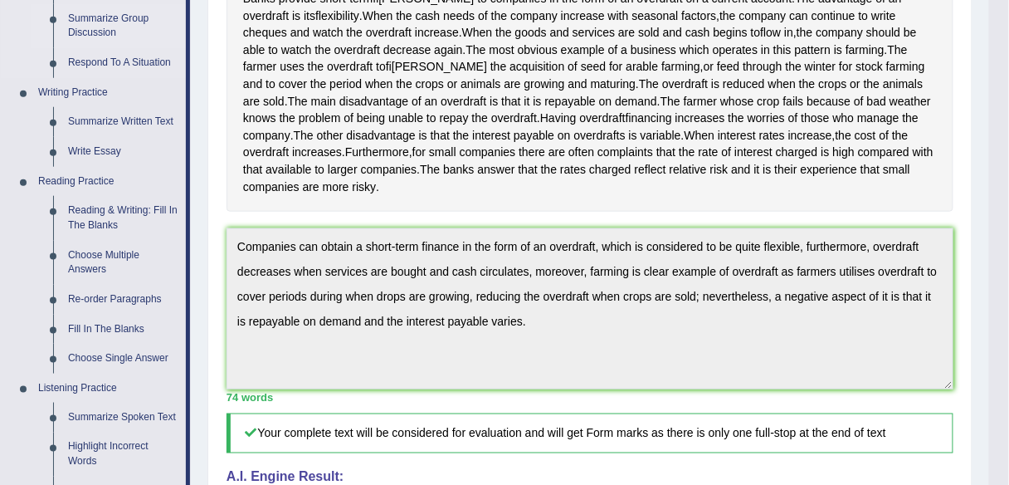
scroll to position [350, 0]
click at [142, 203] on link "Reading & Writing: Fill In The Blanks" at bounding box center [123, 217] width 125 height 44
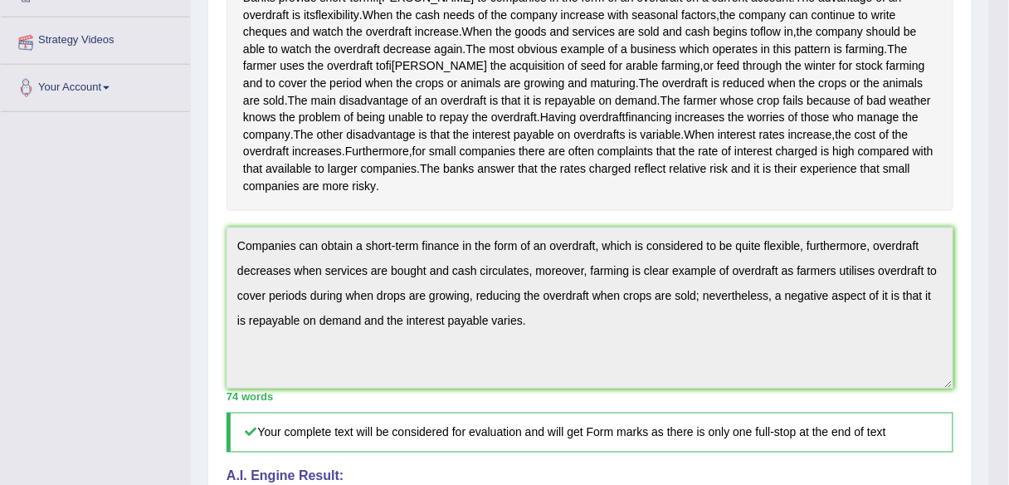
scroll to position [407, 0]
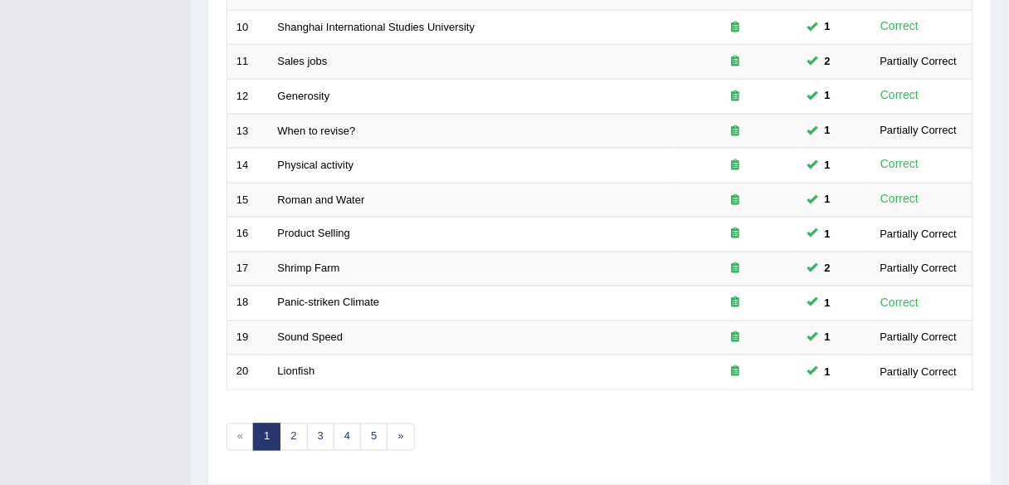
scroll to position [606, 0]
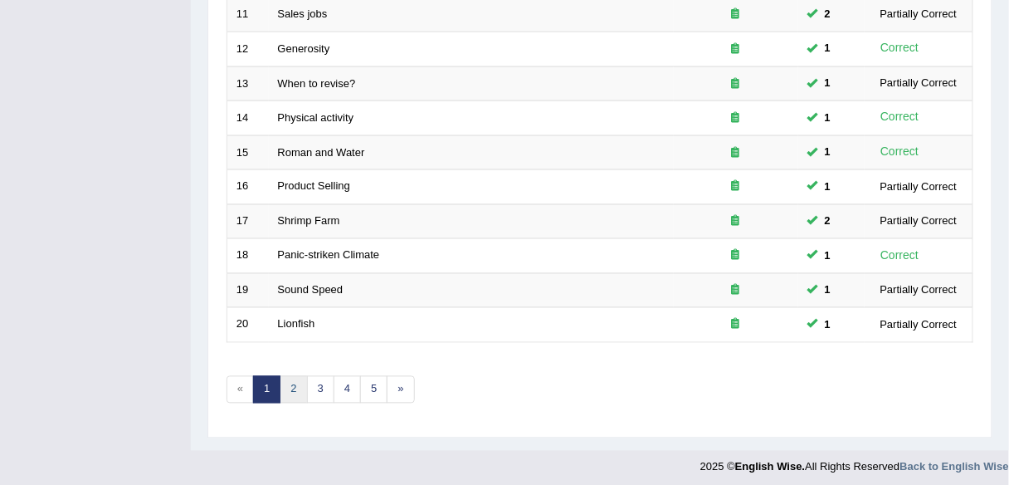
click at [295, 382] on link "2" at bounding box center [293, 389] width 27 height 27
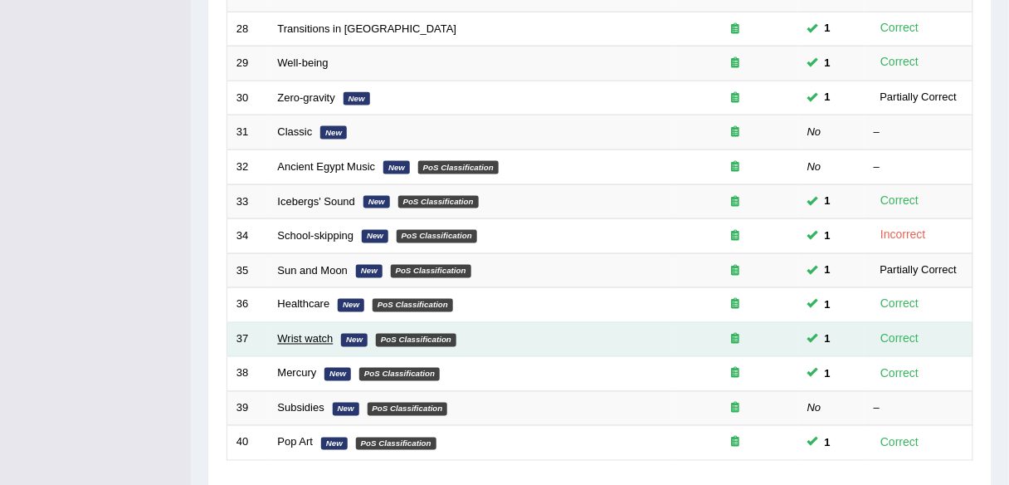
scroll to position [495, 0]
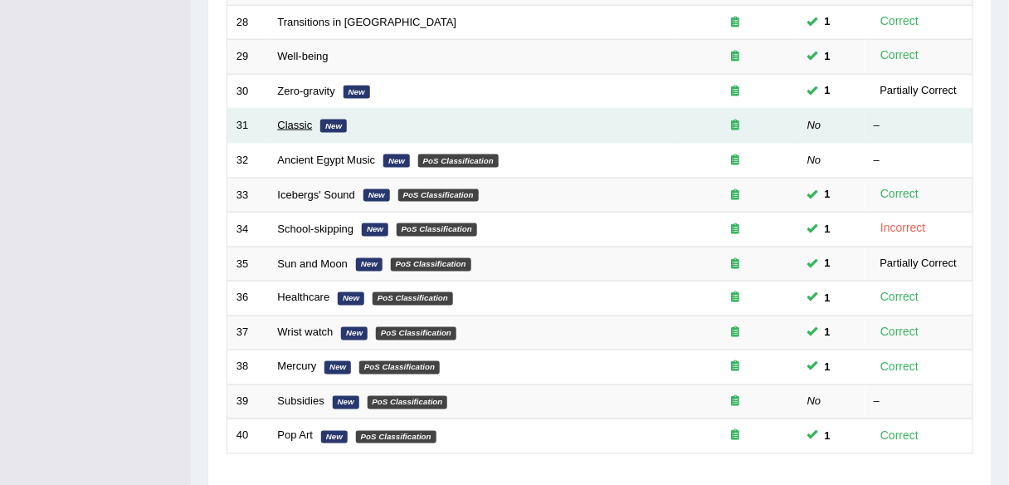
click at [298, 120] on link "Classic" at bounding box center [295, 125] width 35 height 12
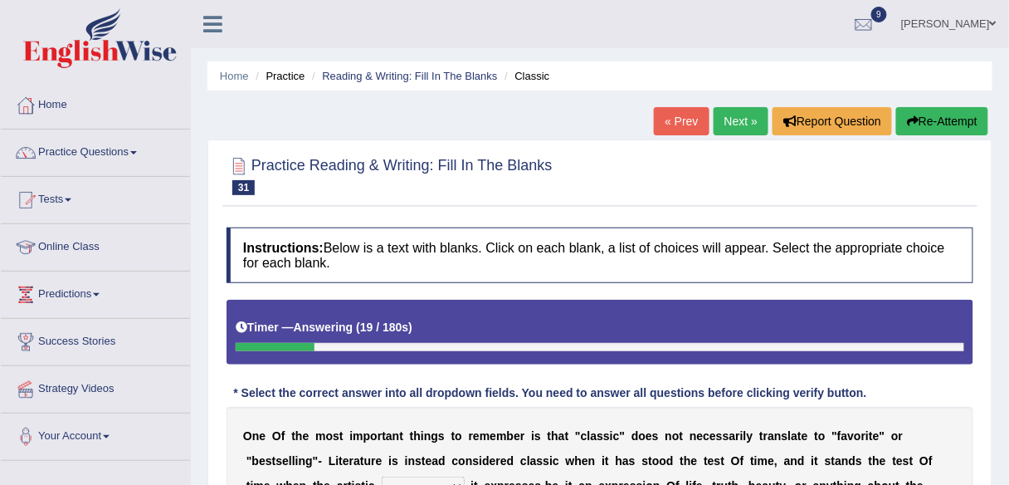
click at [928, 105] on div "Home Practice Reading & Writing: Fill In The Blanks Classic « Prev Next » Repor…" at bounding box center [600, 415] width 818 height 830
click at [922, 123] on button "Re-Attempt" at bounding box center [942, 121] width 92 height 28
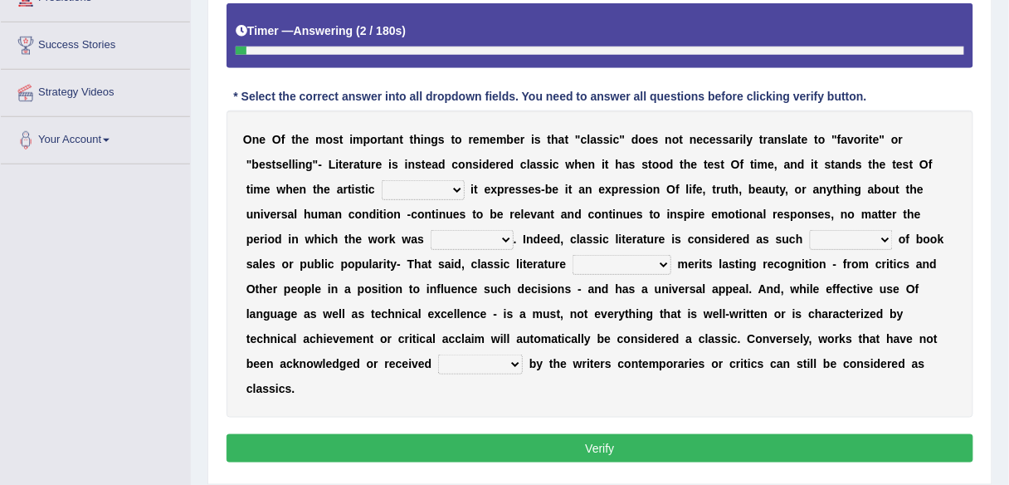
scroll to position [296, 0]
click at [445, 188] on select "quality facade bid clime" at bounding box center [423, 190] width 83 height 20
click at [425, 188] on select "quality facade bid clime" at bounding box center [423, 190] width 83 height 20
select select "facade"
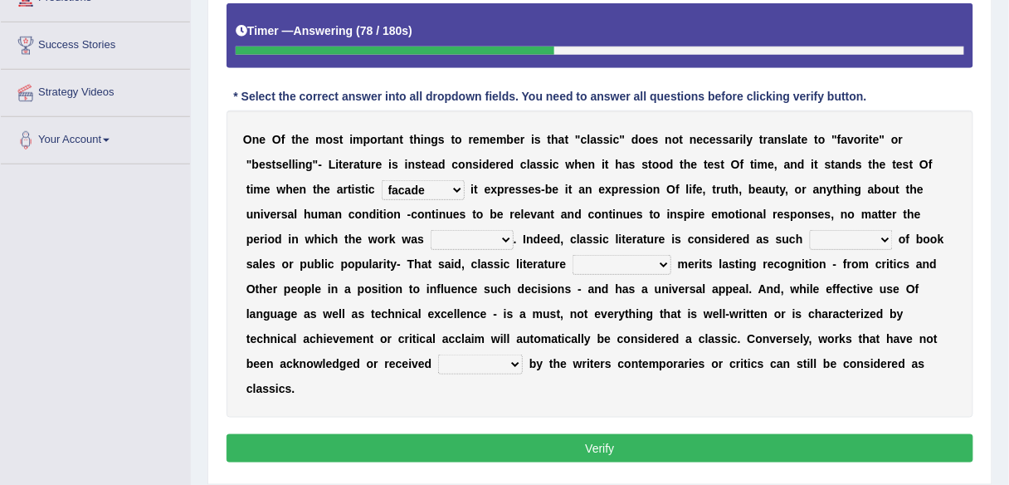
click at [382, 180] on select "quality facade bid clime" at bounding box center [423, 190] width 83 height 20
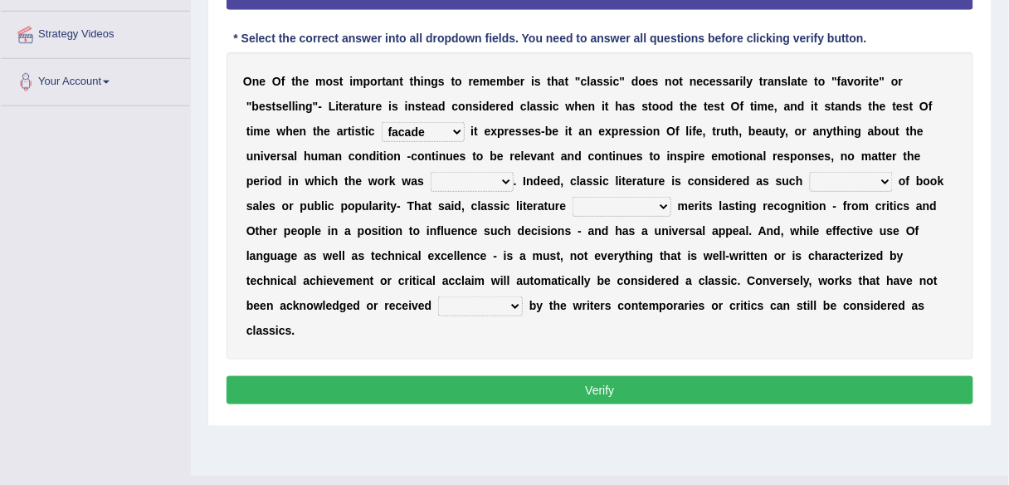
scroll to position [358, 0]
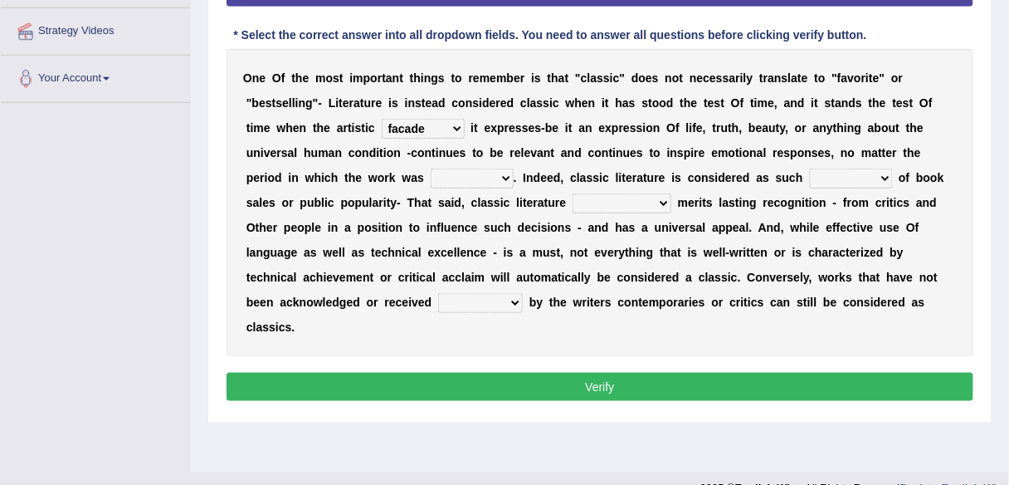
click at [494, 180] on select "written writing write to write" at bounding box center [472, 178] width 83 height 20
select select "written"
click at [431, 168] on select "written writing write to write" at bounding box center [472, 178] width 83 height 20
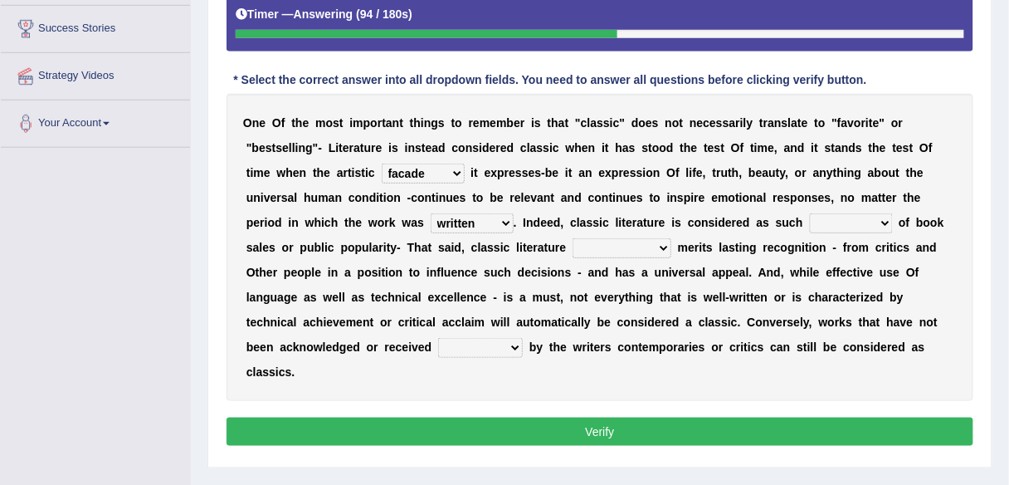
scroll to position [312, 0]
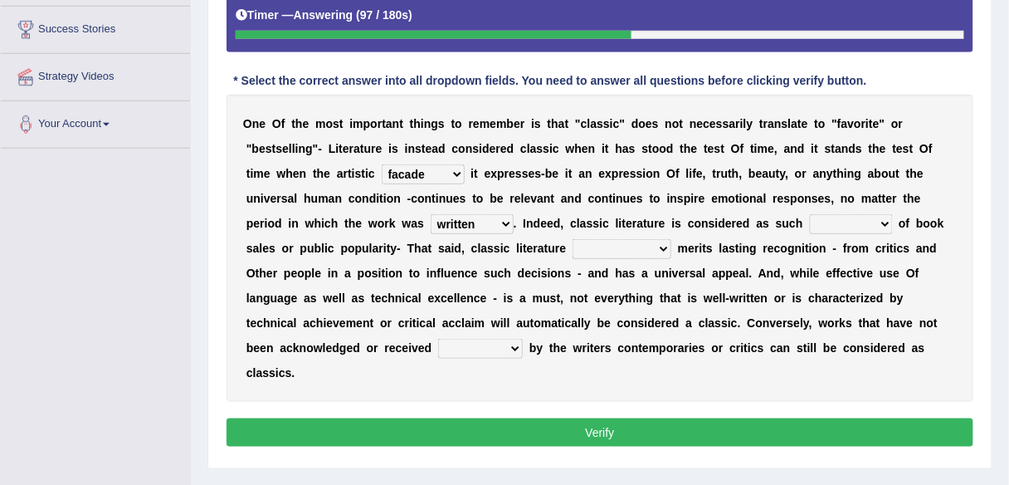
click at [865, 219] on select "careless devoid lacking regardless" at bounding box center [851, 224] width 83 height 20
select select "regardless"
click at [810, 214] on select "careless devoid lacking regardless" at bounding box center [851, 224] width 83 height 20
click at [655, 240] on select "exclusively usually merely consequently" at bounding box center [621, 249] width 99 height 20
select select "usually"
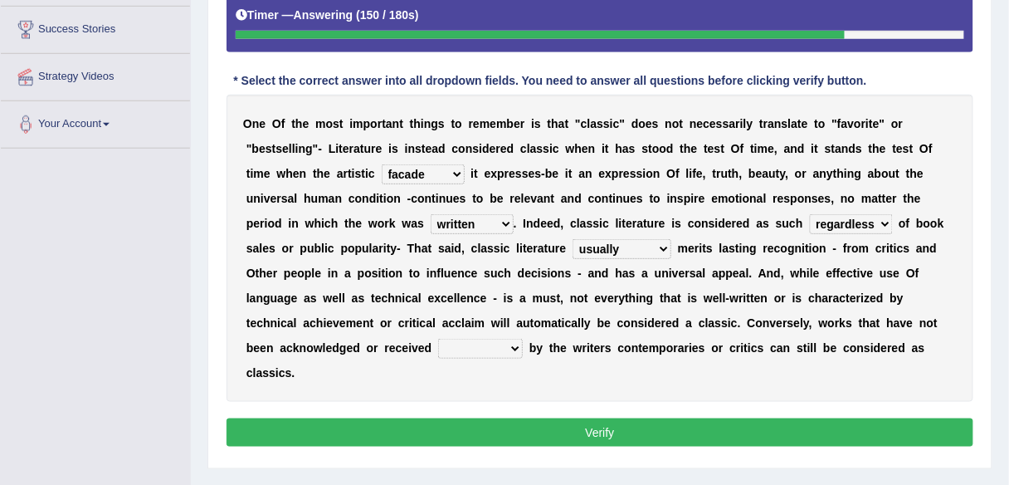
click at [572, 239] on select "exclusively usually merely consequently" at bounding box center [621, 249] width 99 height 20
click at [499, 339] on select "imposingly positively efficiently arguably" at bounding box center [480, 349] width 85 height 20
select select "positively"
click at [438, 339] on select "imposingly positively efficiently arguably" at bounding box center [480, 349] width 85 height 20
click at [523, 441] on button "Verify" at bounding box center [600, 432] width 747 height 28
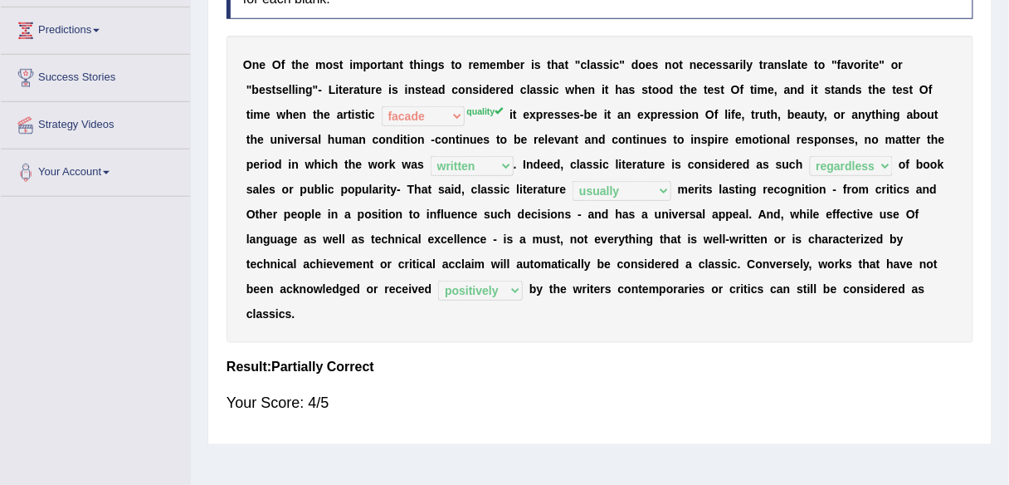
scroll to position [0, 0]
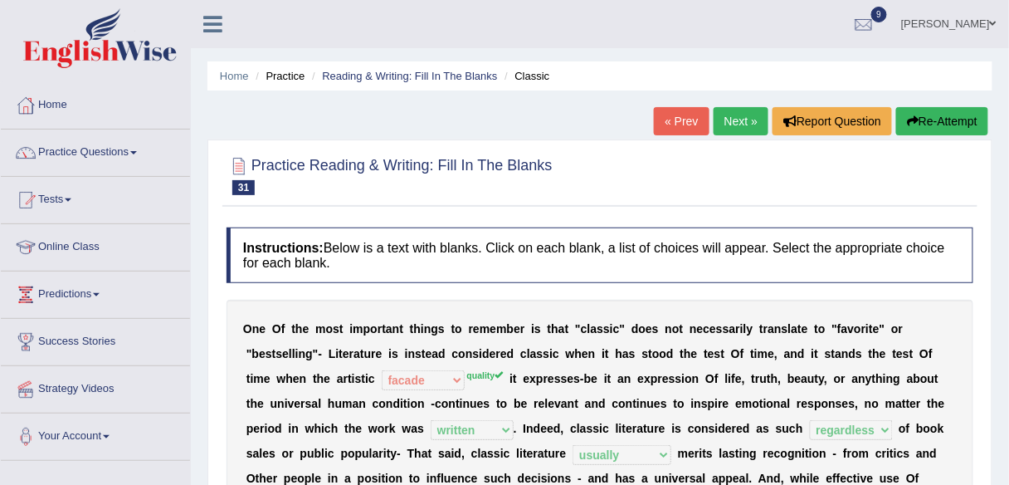
click at [736, 121] on link "Next »" at bounding box center [741, 121] width 55 height 28
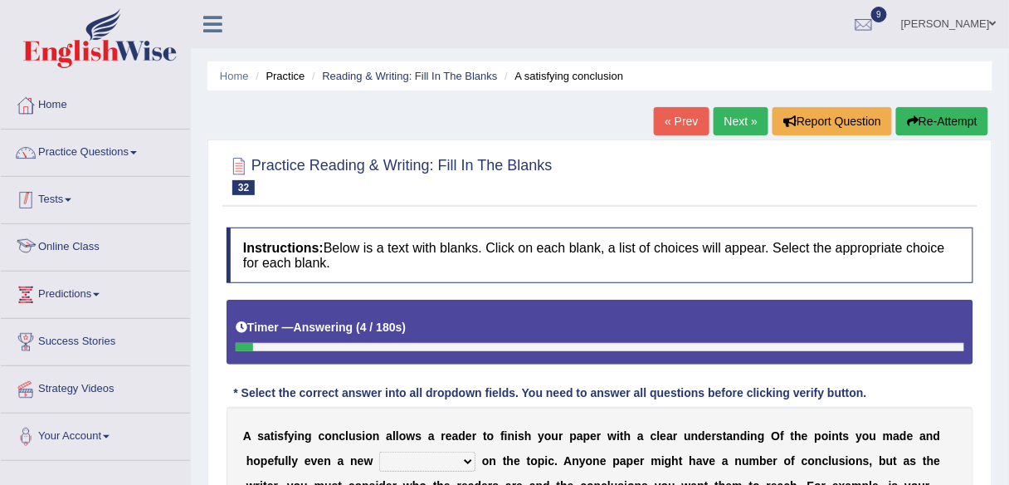
click at [72, 195] on link "Tests" at bounding box center [95, 197] width 189 height 41
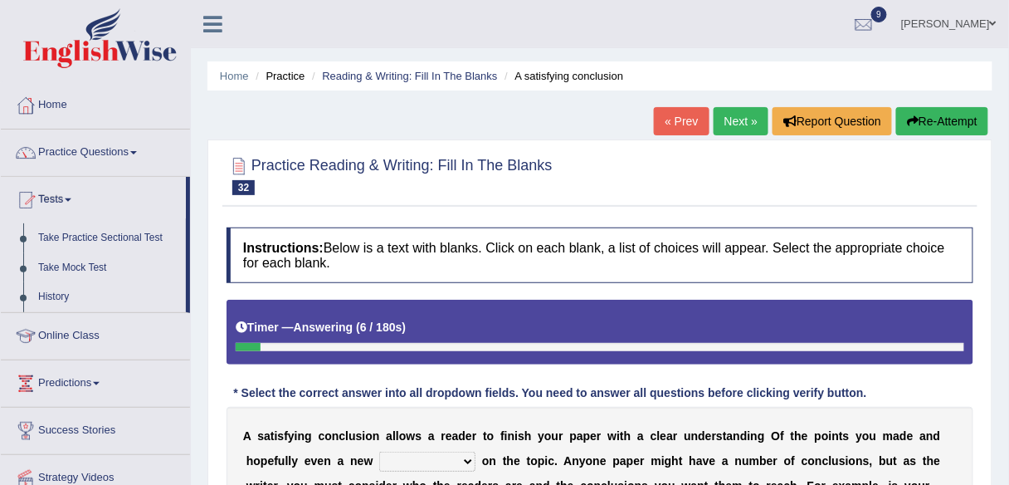
click at [60, 190] on link "Tests" at bounding box center [93, 197] width 185 height 41
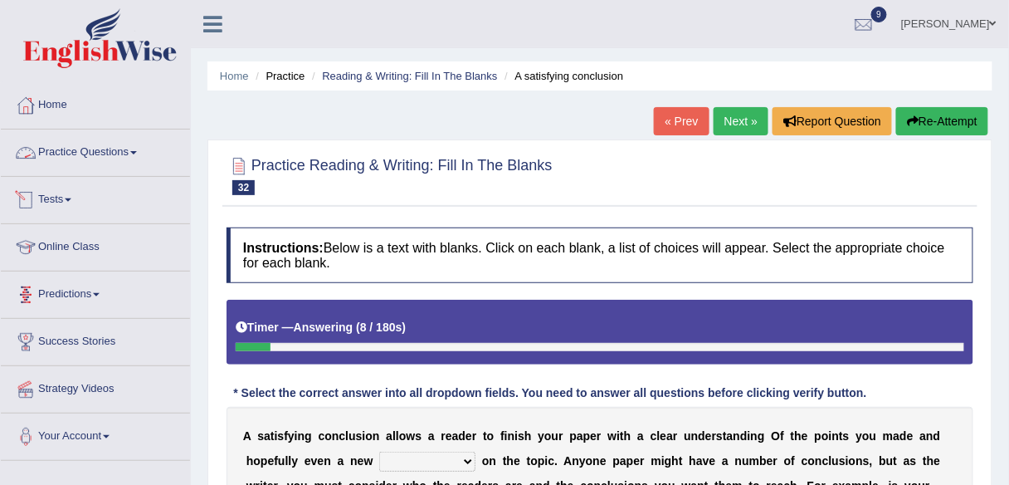
click at [107, 142] on link "Practice Questions" at bounding box center [95, 149] width 189 height 41
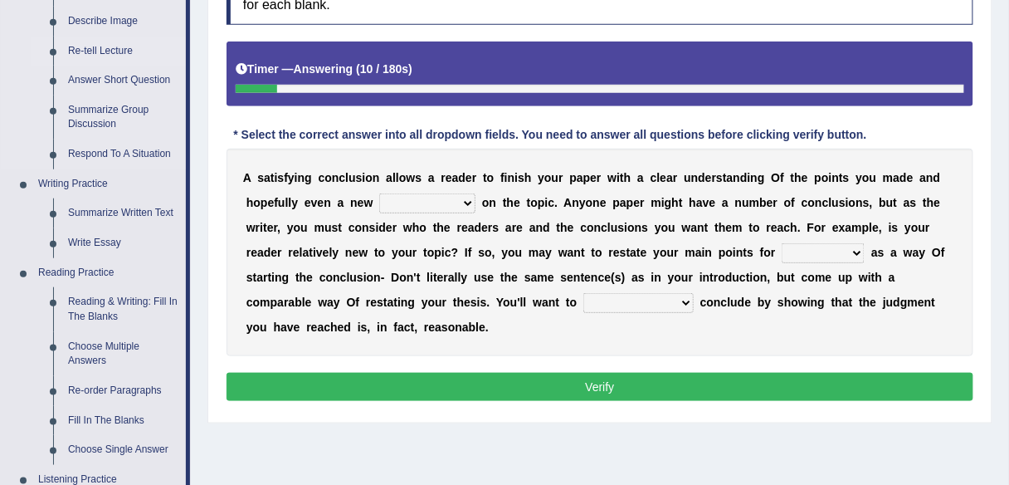
scroll to position [260, 0]
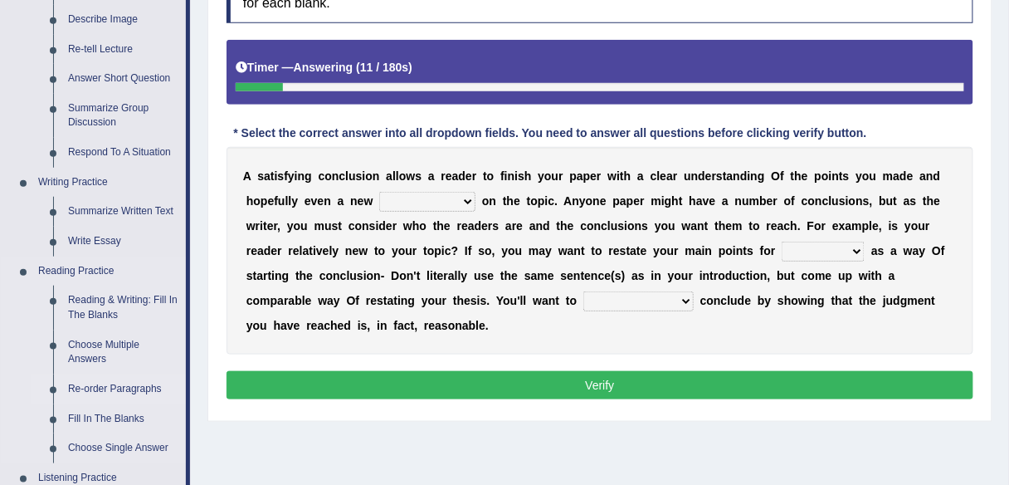
click at [85, 391] on link "Re-order Paragraphs" at bounding box center [123, 389] width 125 height 30
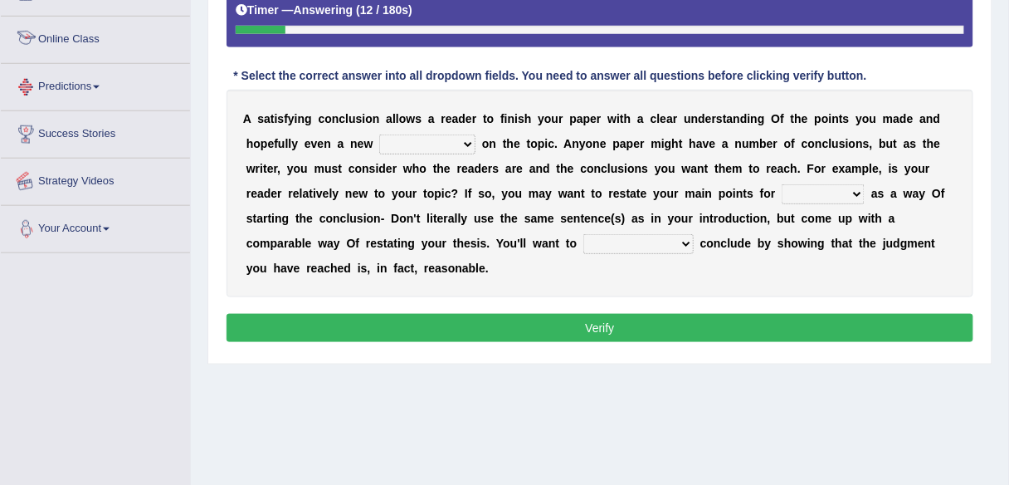
scroll to position [387, 0]
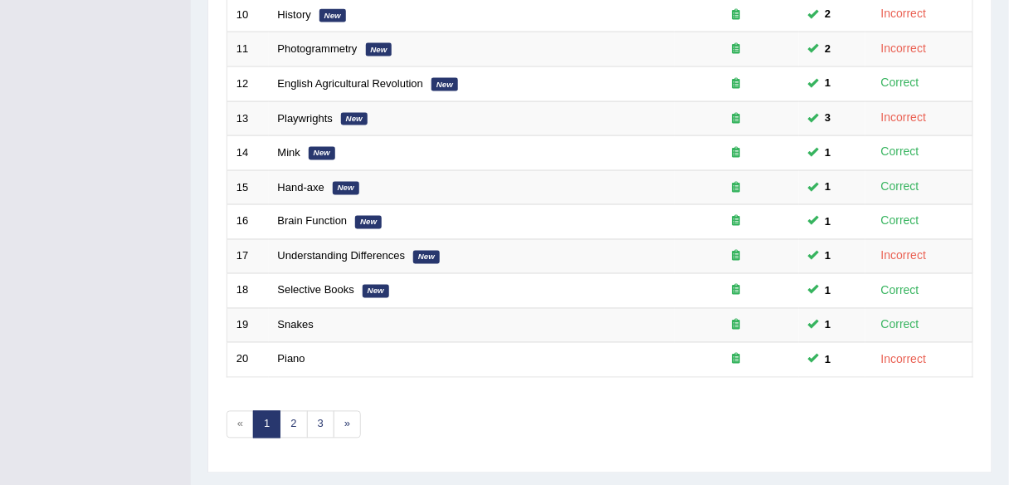
scroll to position [606, 0]
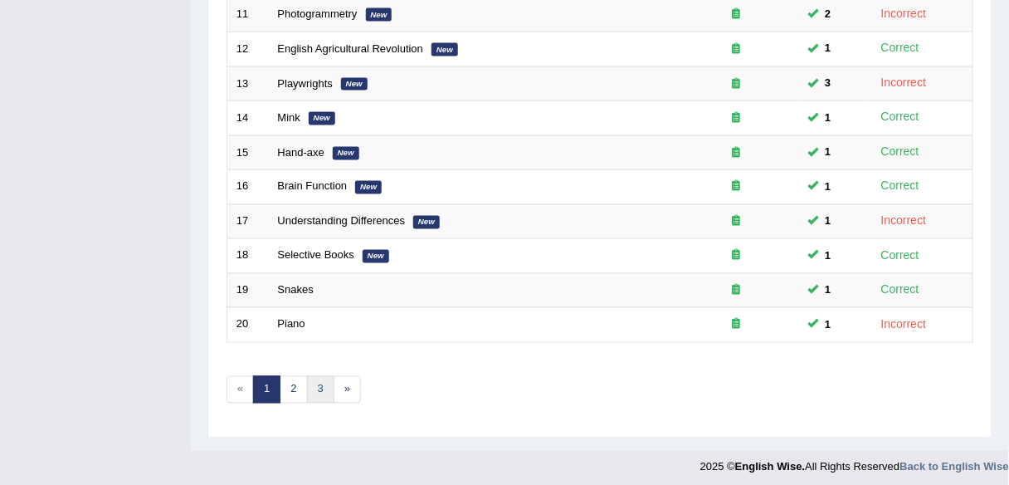
click at [319, 387] on link "3" at bounding box center [320, 389] width 27 height 27
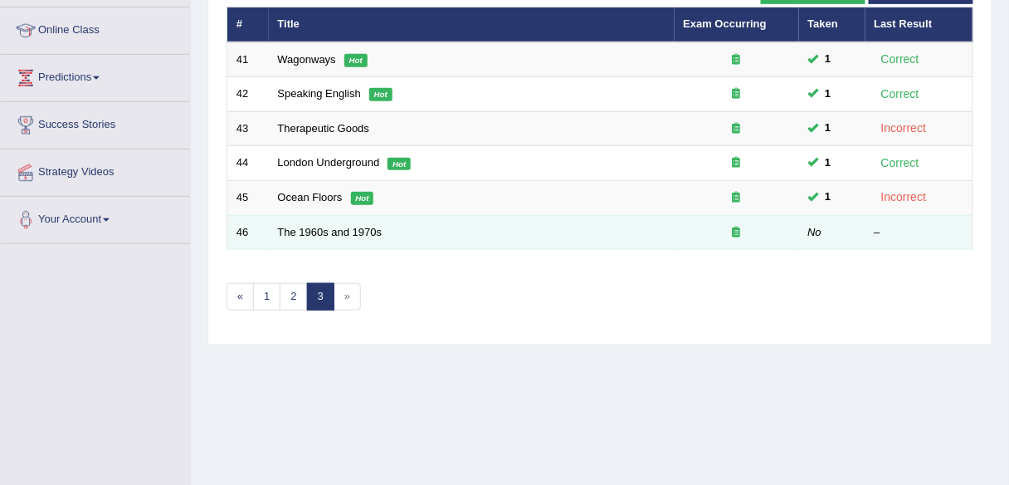
scroll to position [217, 0]
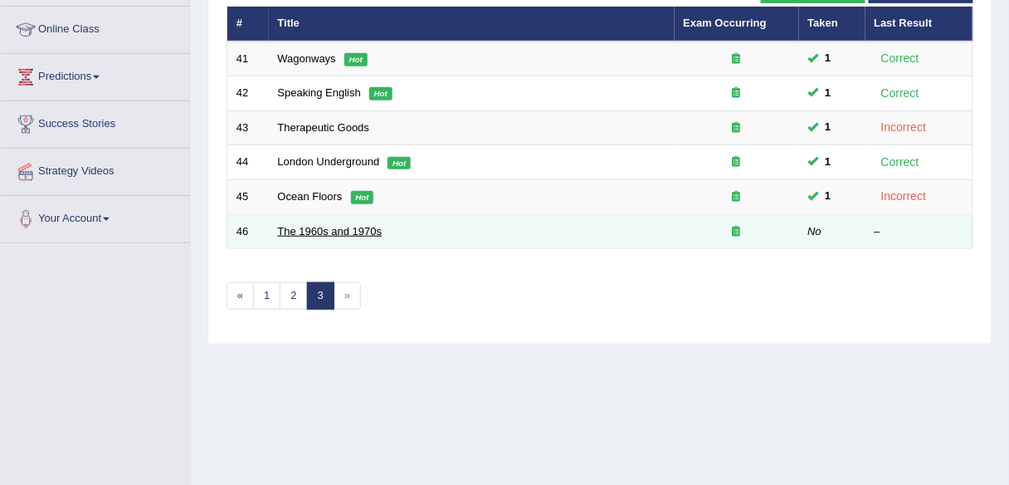
click at [323, 229] on link "The 1960s and 1970s" at bounding box center [330, 231] width 105 height 12
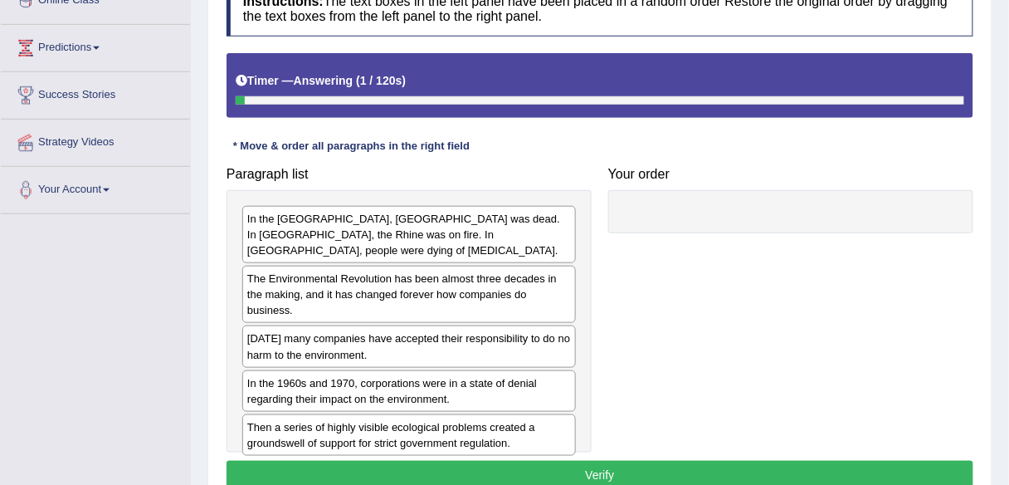
scroll to position [247, 0]
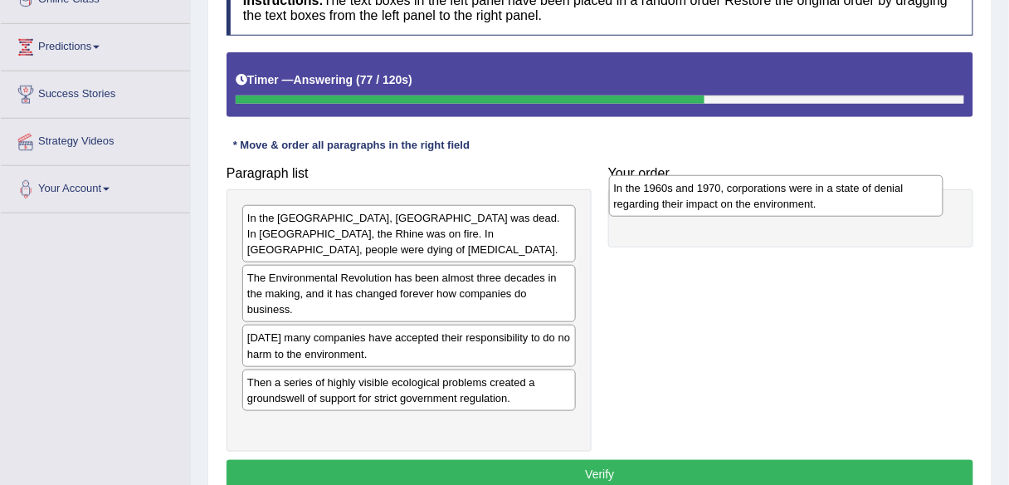
drag, startPoint x: 372, startPoint y: 382, endPoint x: 736, endPoint y: 207, distance: 403.8
click at [736, 207] on div "In the 1960s and 1970, corporations were in a state of denial regarding their i…" at bounding box center [776, 195] width 334 height 41
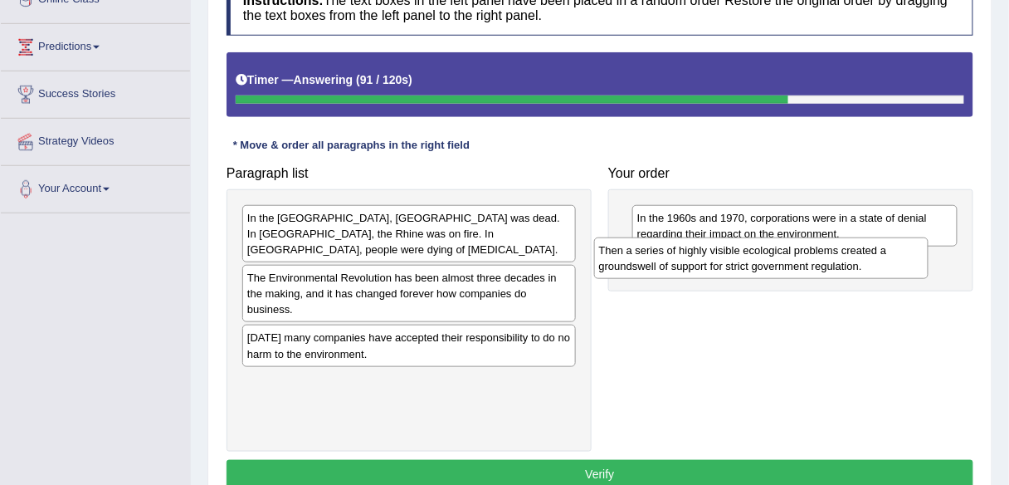
drag, startPoint x: 503, startPoint y: 373, endPoint x: 855, endPoint y: 260, distance: 370.5
click at [855, 260] on div "Then a series of highly visible ecological problems created a groundswell of su…" at bounding box center [761, 257] width 334 height 41
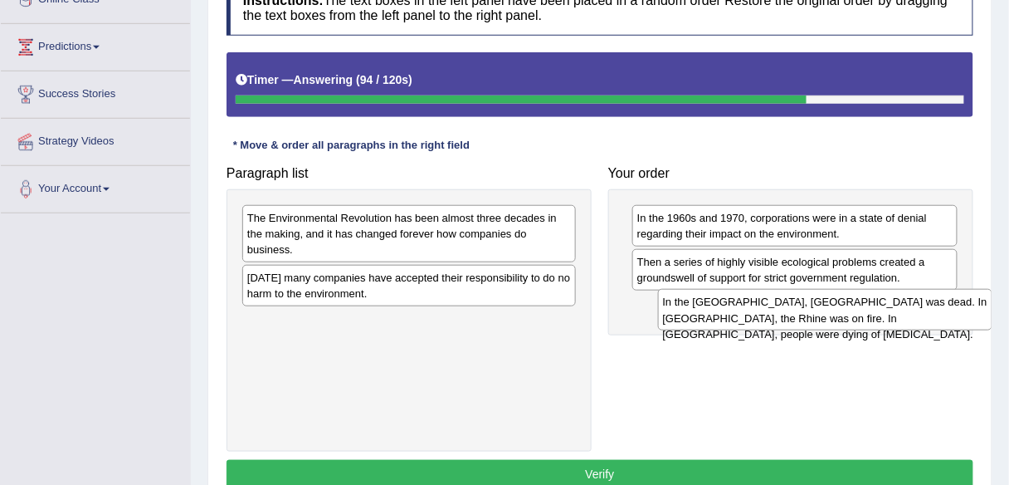
drag, startPoint x: 473, startPoint y: 227, endPoint x: 889, endPoint y: 311, distance: 425.0
click at [889, 311] on div "In the [GEOGRAPHIC_DATA], [GEOGRAPHIC_DATA] was dead. In [GEOGRAPHIC_DATA], the…" at bounding box center [825, 309] width 334 height 41
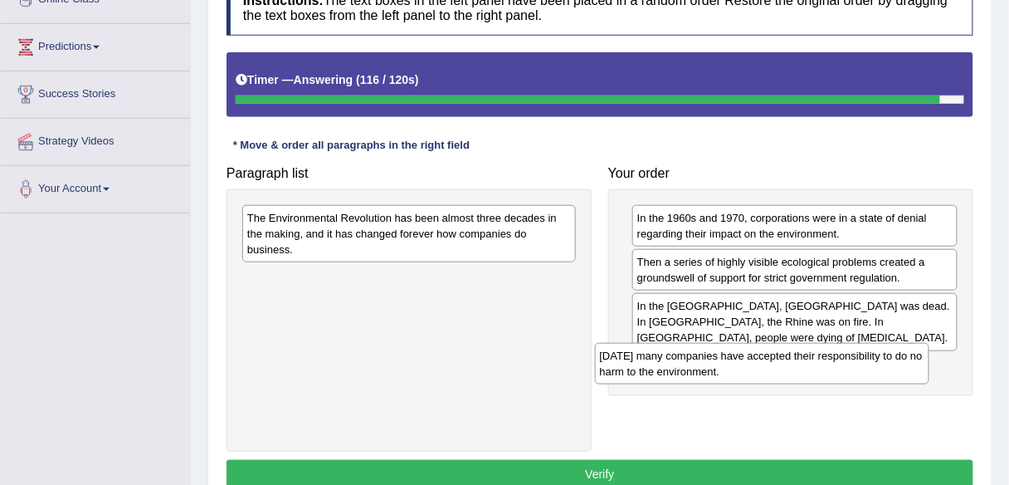
drag, startPoint x: 494, startPoint y: 286, endPoint x: 847, endPoint y: 364, distance: 361.9
click at [847, 364] on div "[DATE] many companies have accepted their responsibility to do no harm to the e…" at bounding box center [762, 363] width 334 height 41
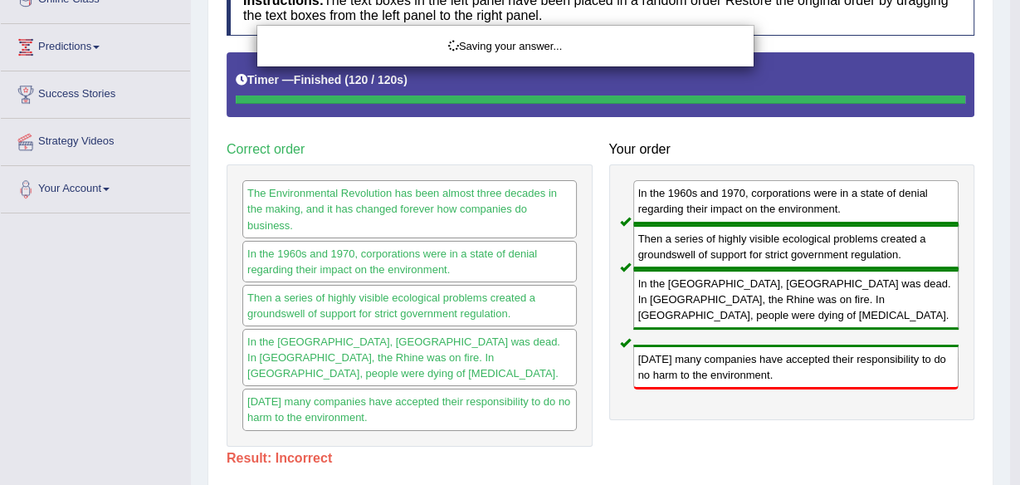
drag, startPoint x: 498, startPoint y: 235, endPoint x: 827, endPoint y: 346, distance: 347.6
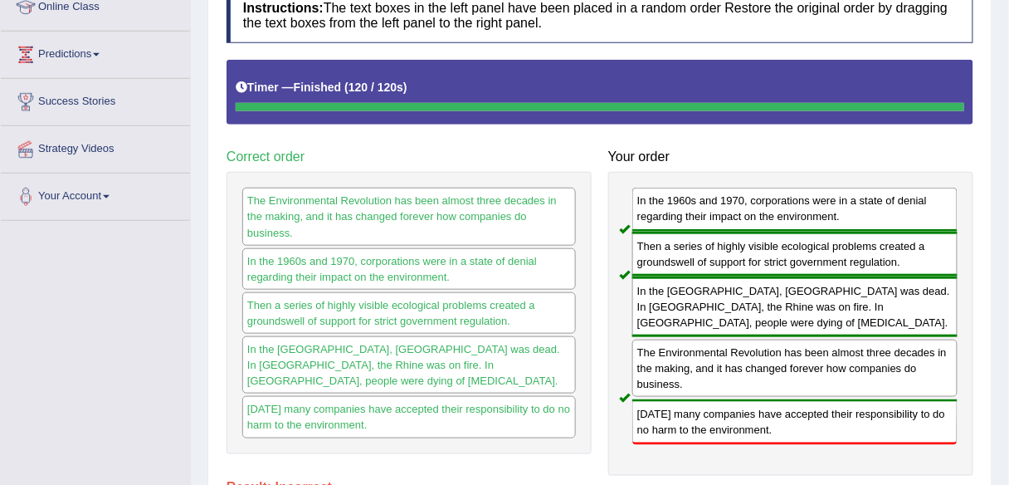
scroll to position [243, 0]
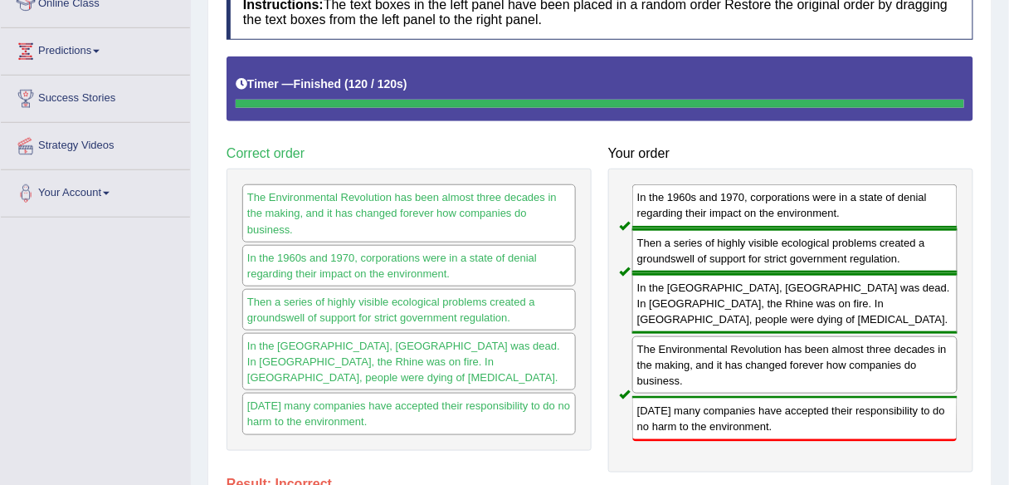
drag, startPoint x: 827, startPoint y: 346, endPoint x: 781, endPoint y: 224, distance: 130.5
click at [781, 224] on div "In the 1960s and 1970, corporations were in a state of denial regarding their i…" at bounding box center [790, 319] width 365 height 303
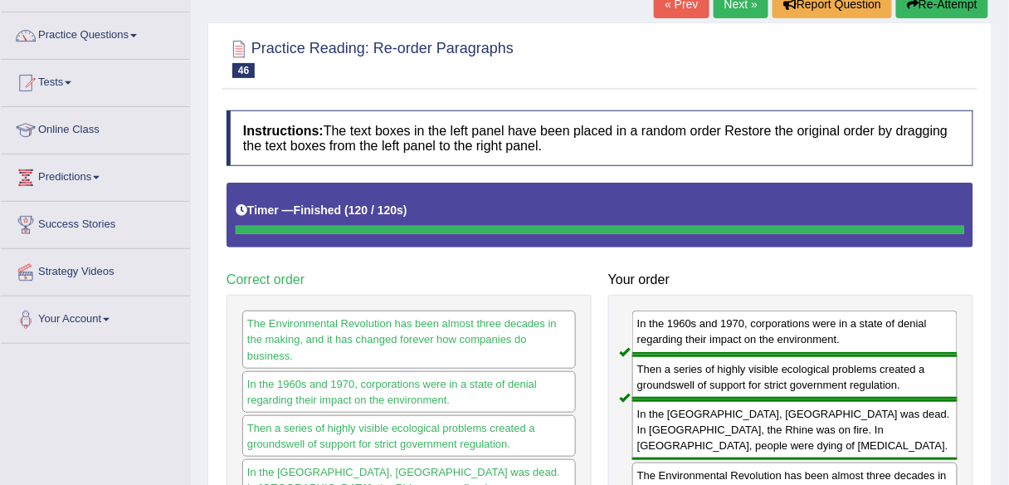
scroll to position [116, 0]
